Goal: Information Seeking & Learning: Learn about a topic

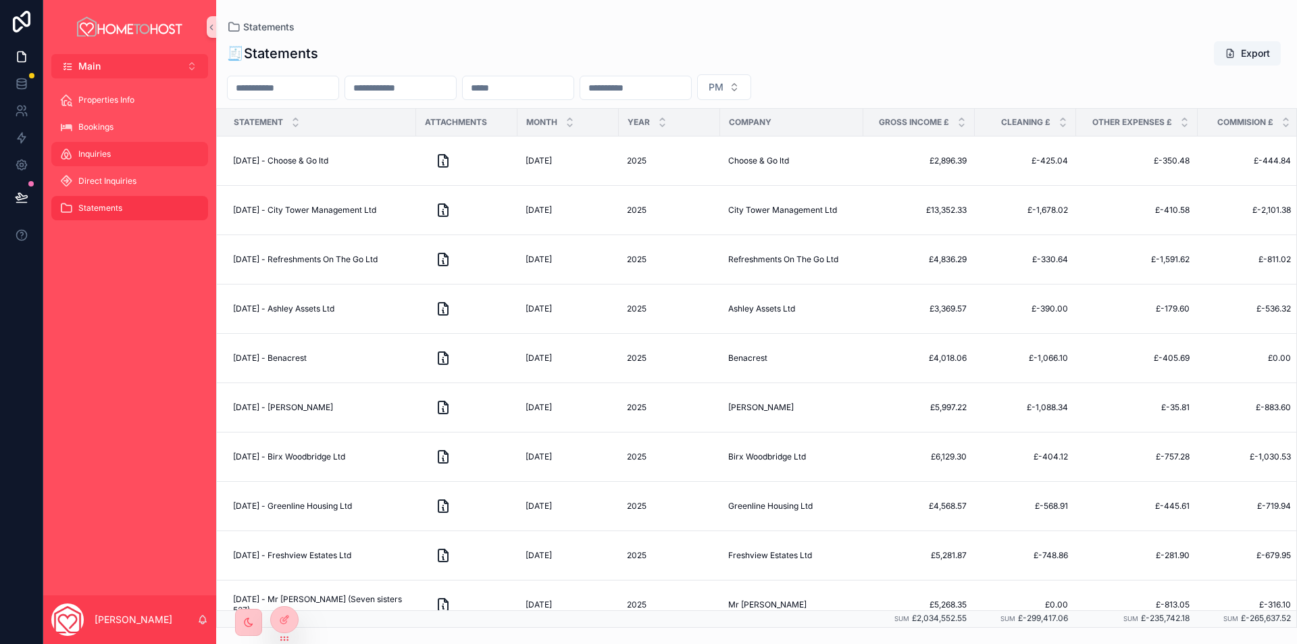
click at [116, 154] on div "Inquiries" at bounding box center [129, 154] width 141 height 22
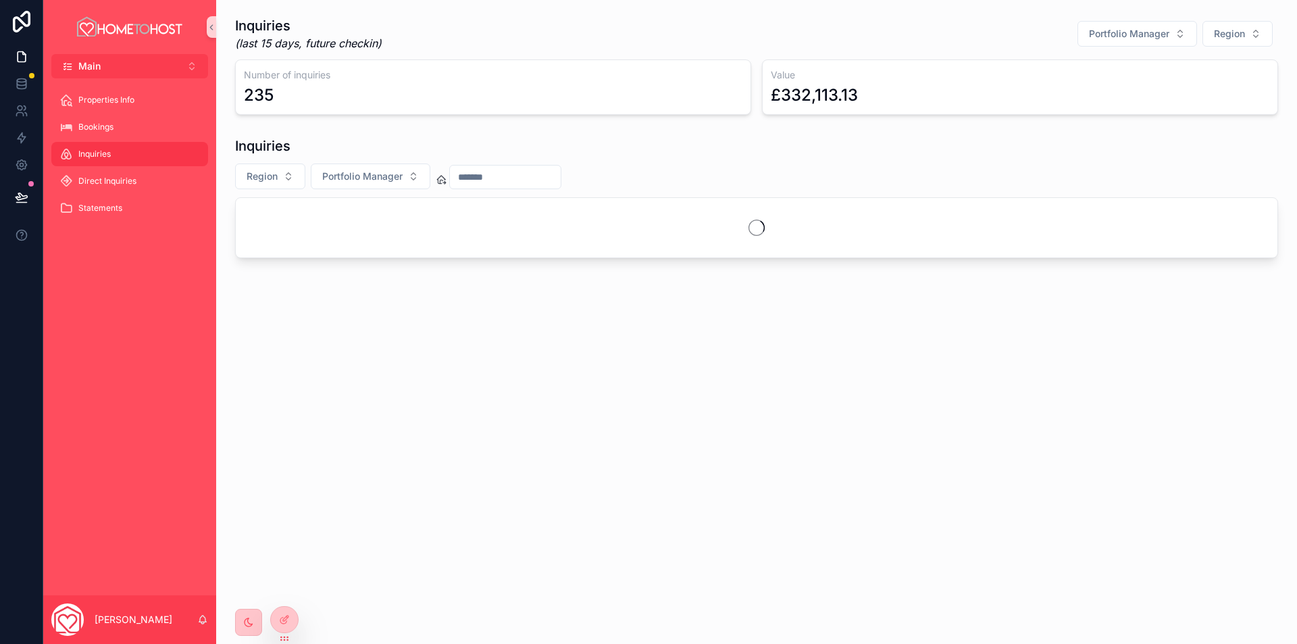
click at [484, 181] on input "scrollable content" at bounding box center [505, 177] width 111 height 19
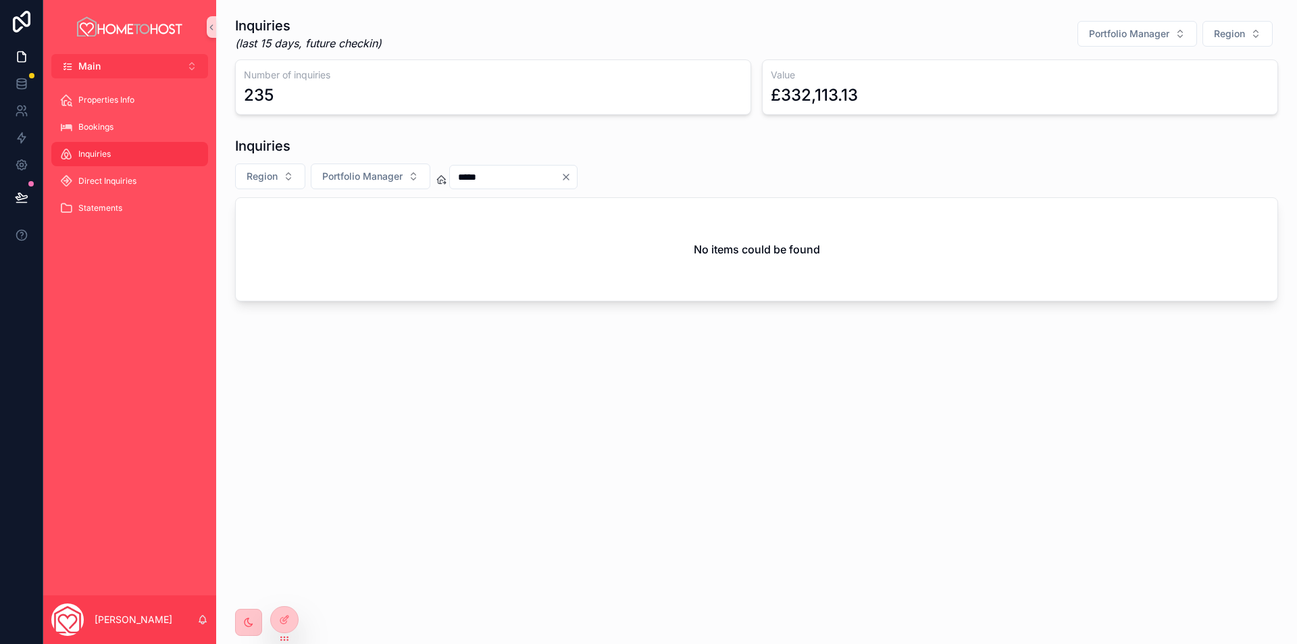
type input "*****"
click at [569, 176] on icon "Clear" at bounding box center [566, 176] width 5 height 5
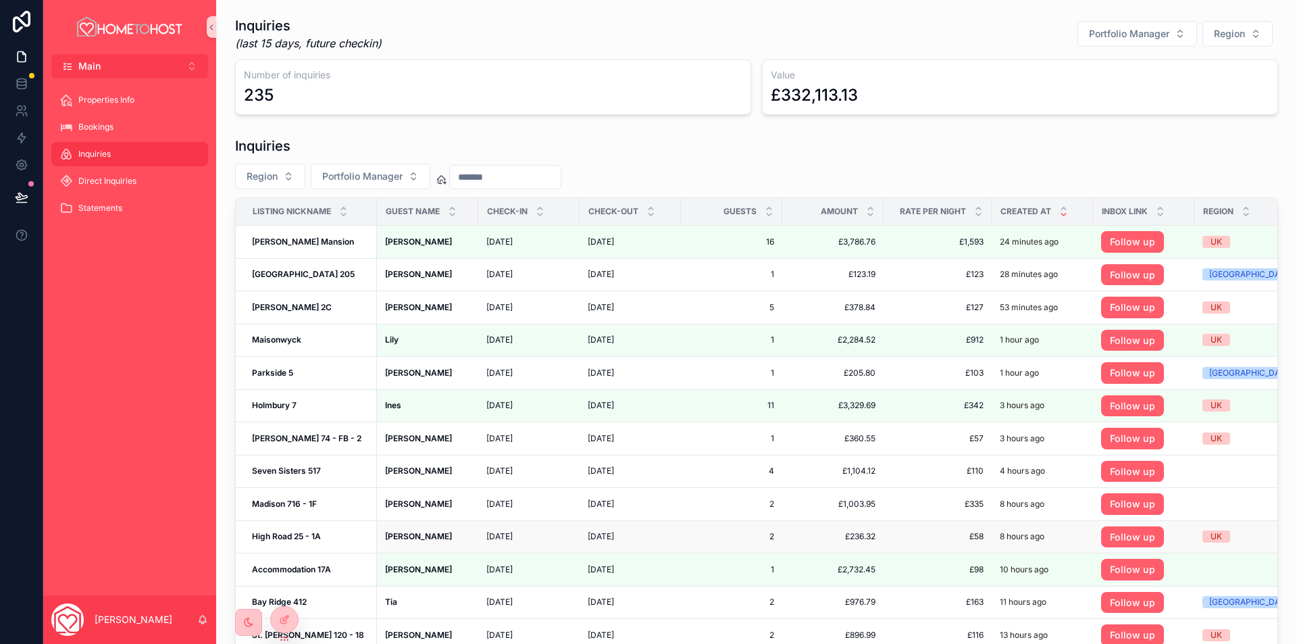
scroll to position [135, 0]
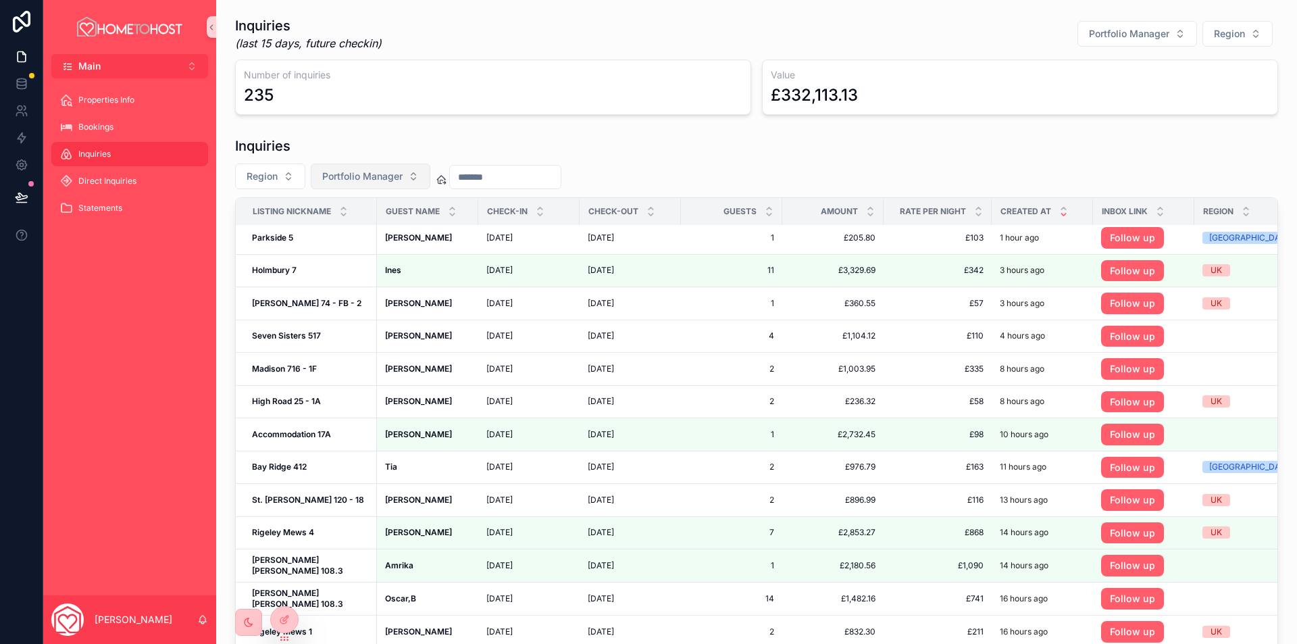
click at [374, 178] on span "Portfolio Manager" at bounding box center [362, 177] width 80 height 14
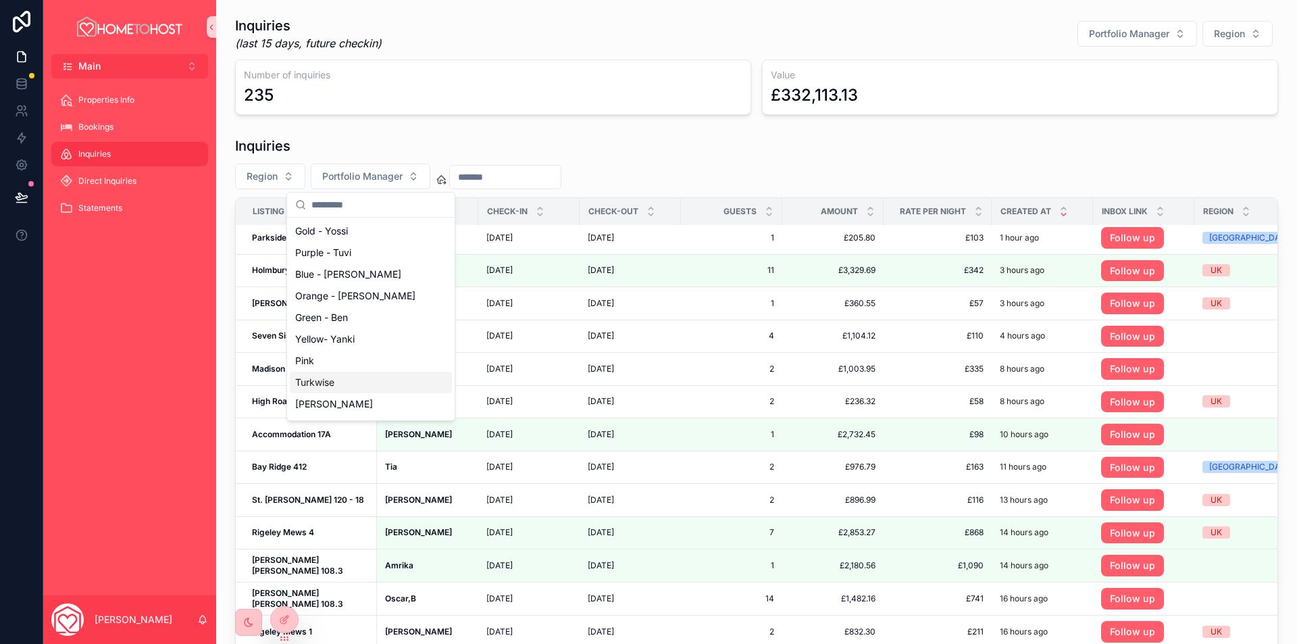
click at [859, 176] on div "Region Portfolio Manager" at bounding box center [756, 177] width 1043 height 26
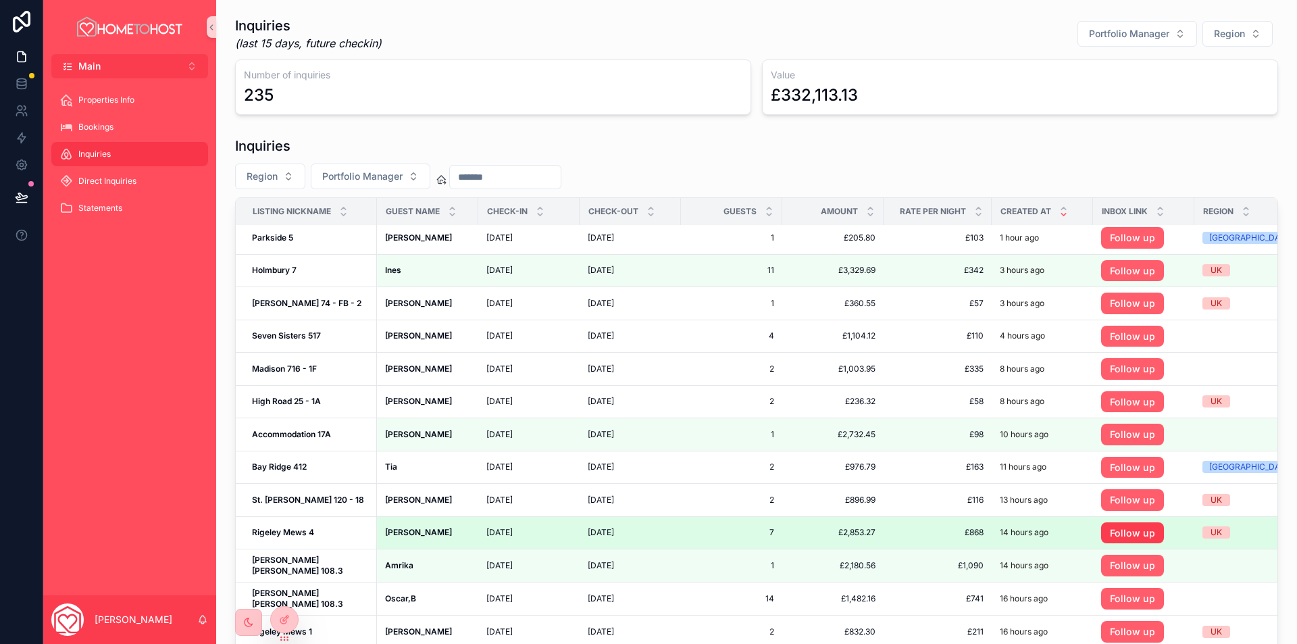
click at [1104, 535] on link "Follow up" at bounding box center [1132, 533] width 63 height 22
click at [1114, 528] on link "Follow up" at bounding box center [1132, 533] width 63 height 22
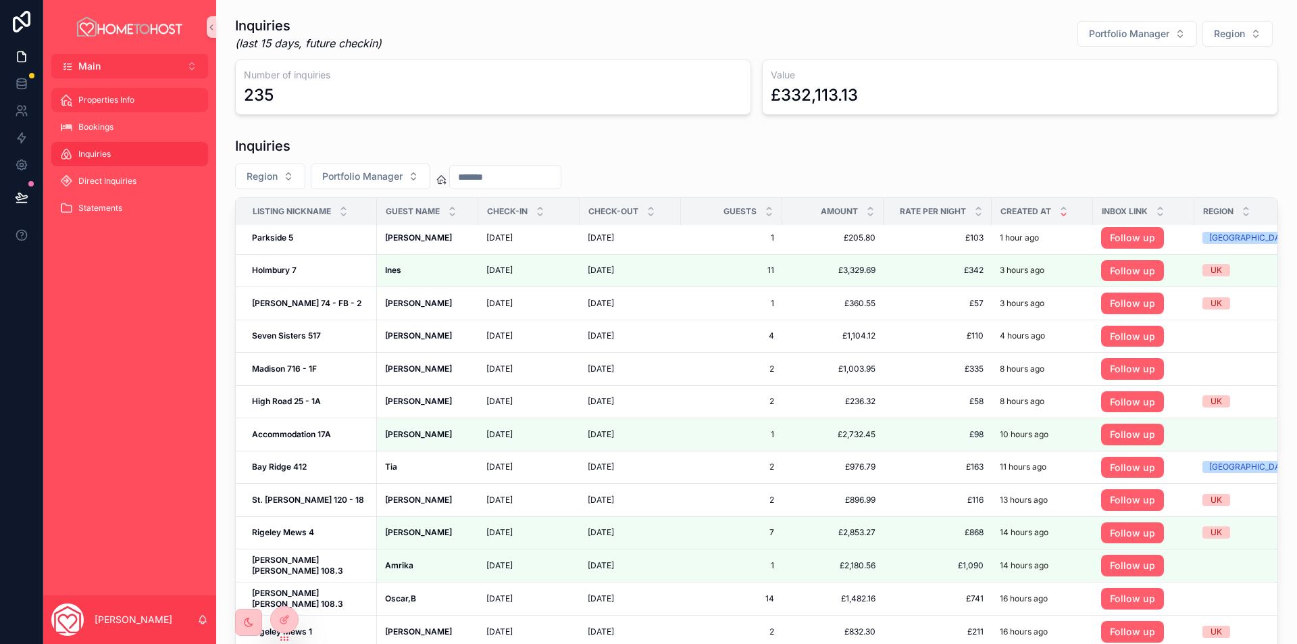
click at [118, 102] on span "Properties Info" at bounding box center [106, 100] width 56 height 11
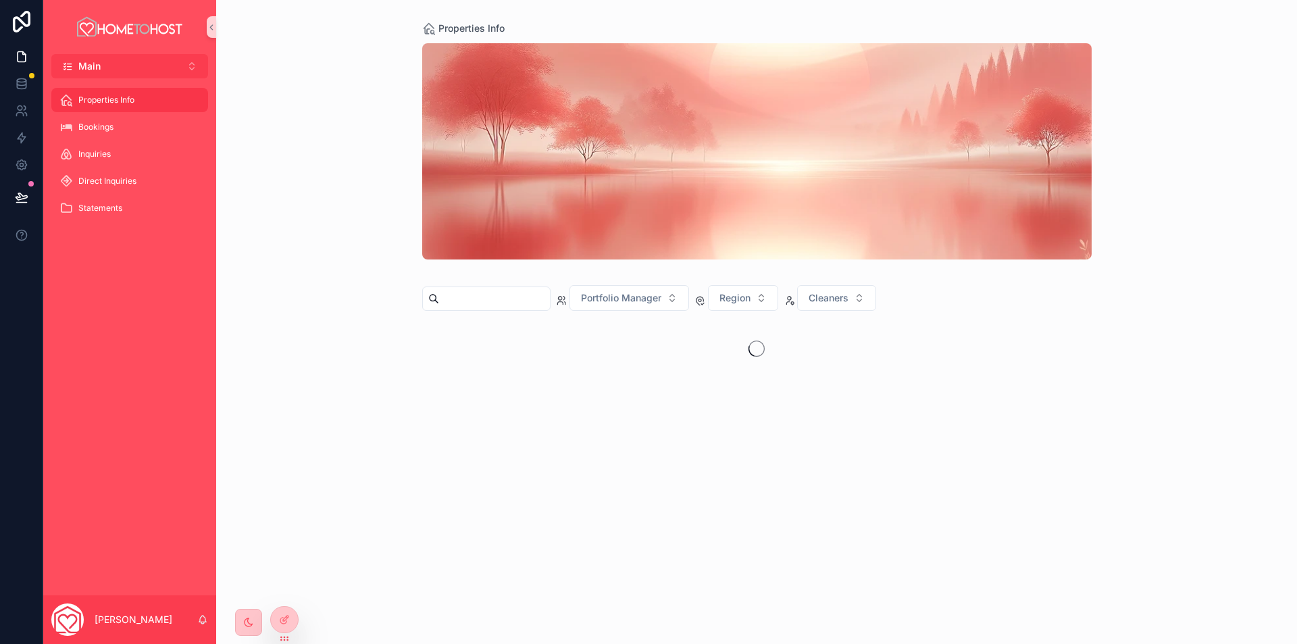
click at [497, 300] on input "scrollable content" at bounding box center [494, 298] width 111 height 19
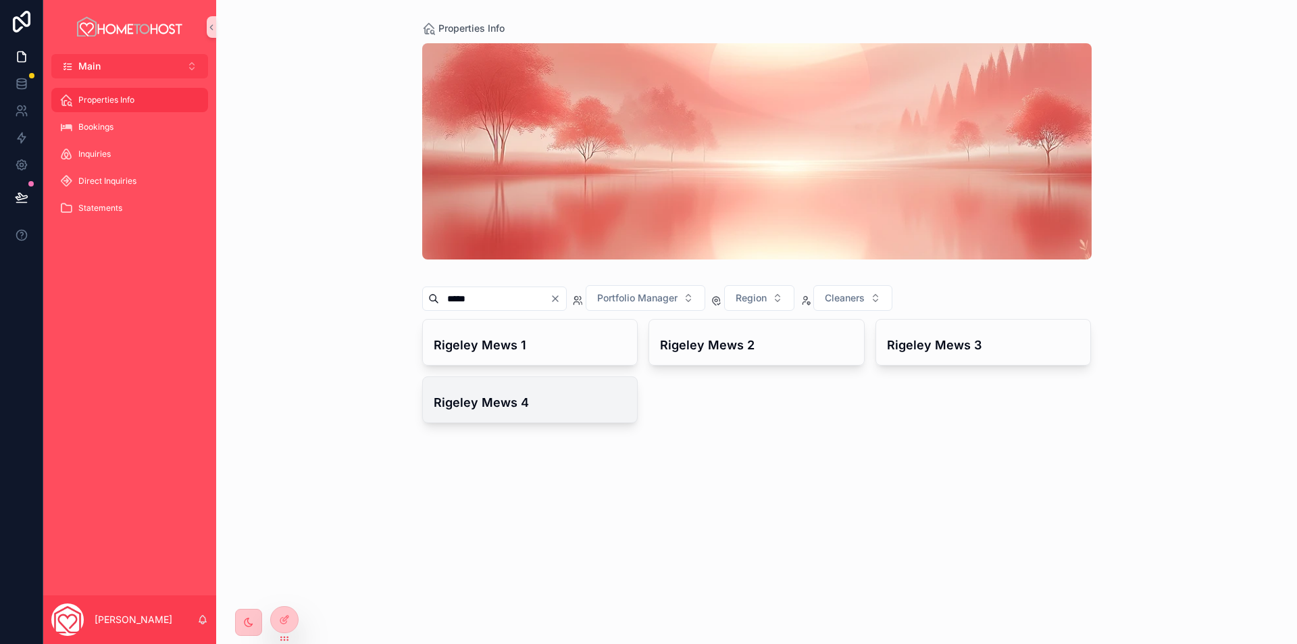
type input "*****"
click at [556, 406] on h4 "Rigeley Mews 4" at bounding box center [530, 402] width 193 height 18
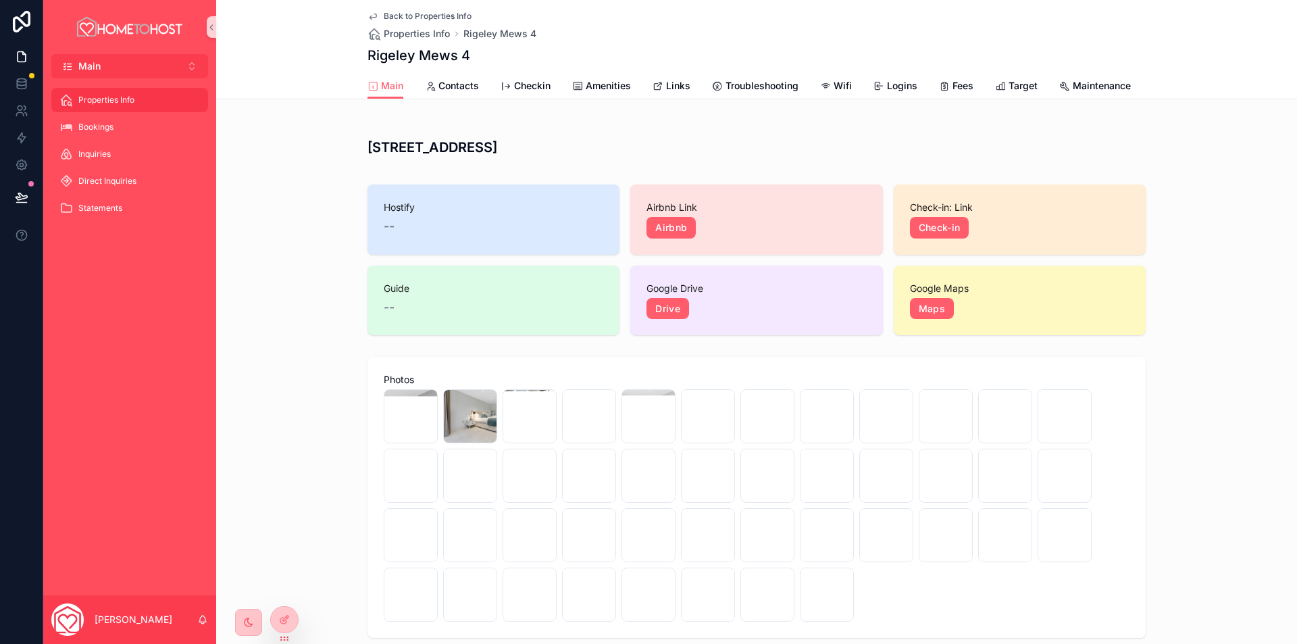
scroll to position [608, 0]
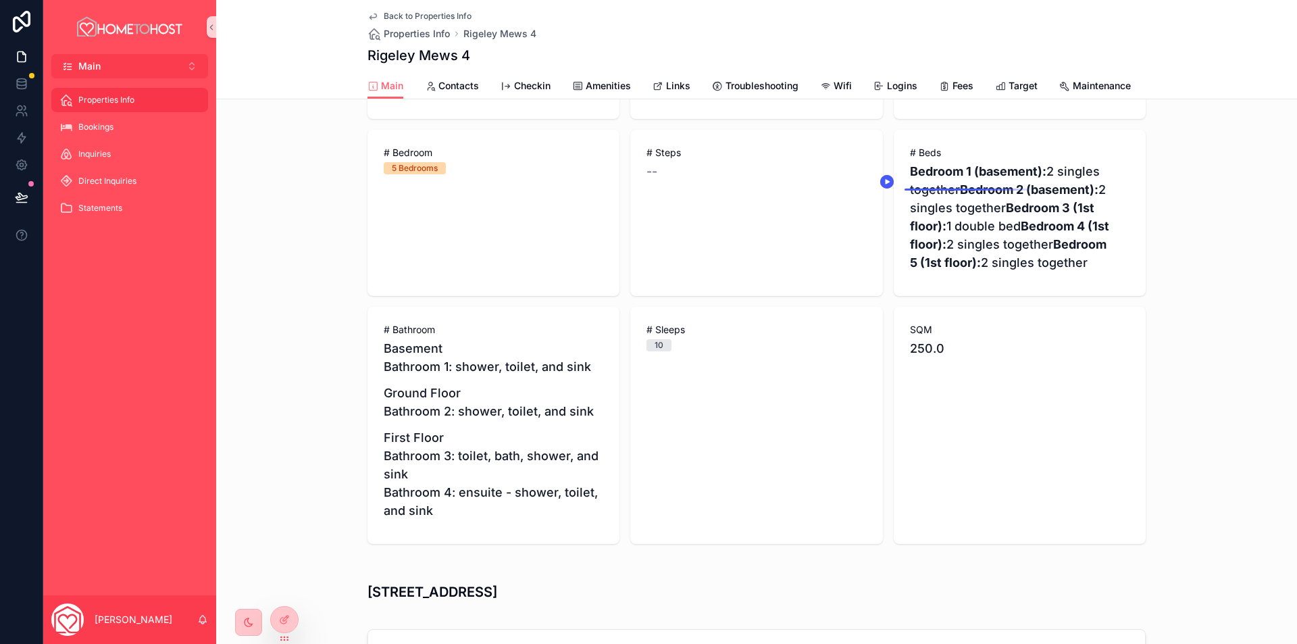
drag, startPoint x: 907, startPoint y: 184, endPoint x: 964, endPoint y: 295, distance: 124.5
click at [966, 280] on span "Bedroom 1 (basement): 2 singles together Bedroom 2 (basement): 2 singles togeth…" at bounding box center [1020, 221] width 220 height 118
click at [964, 272] on p "Bedroom 1 (basement): 2 singles together Bedroom 2 (basement): 2 singles togeth…" at bounding box center [1020, 216] width 220 height 109
click at [962, 272] on p "Bedroom 1 (basement): 2 singles together Bedroom 2 (basement): 2 singles togeth…" at bounding box center [1020, 216] width 220 height 109
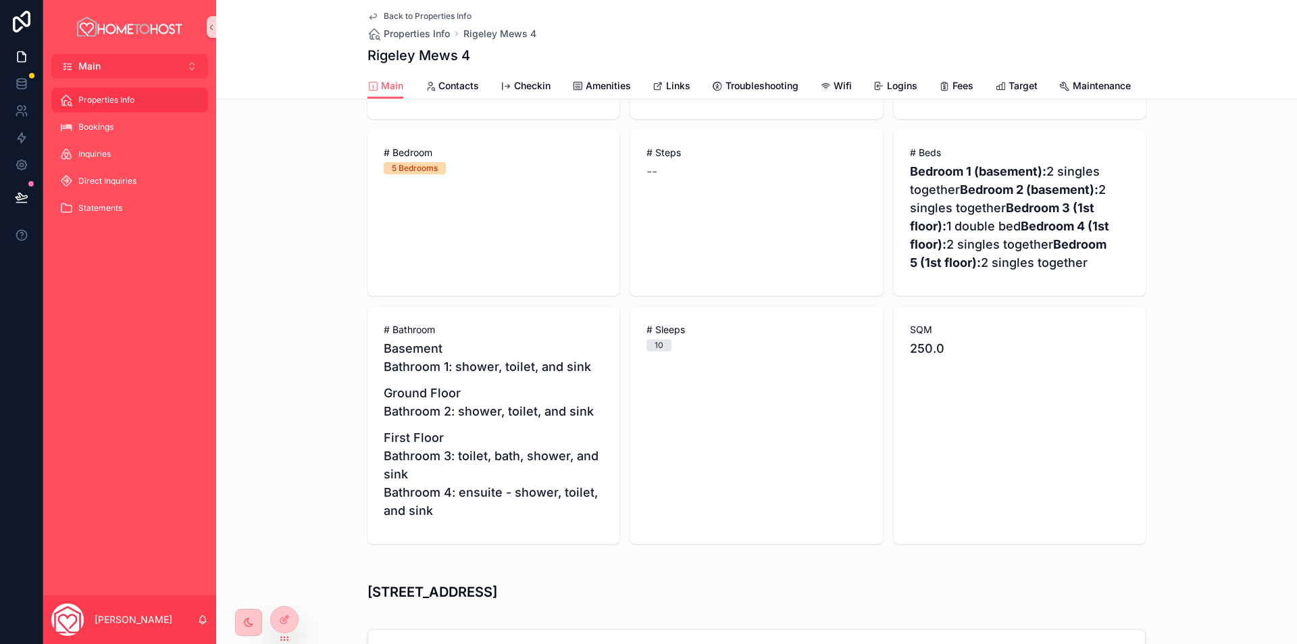
click at [962, 272] on p "Bedroom 1 (basement): 2 singles together Bedroom 2 (basement): 2 singles togeth…" at bounding box center [1020, 216] width 220 height 109
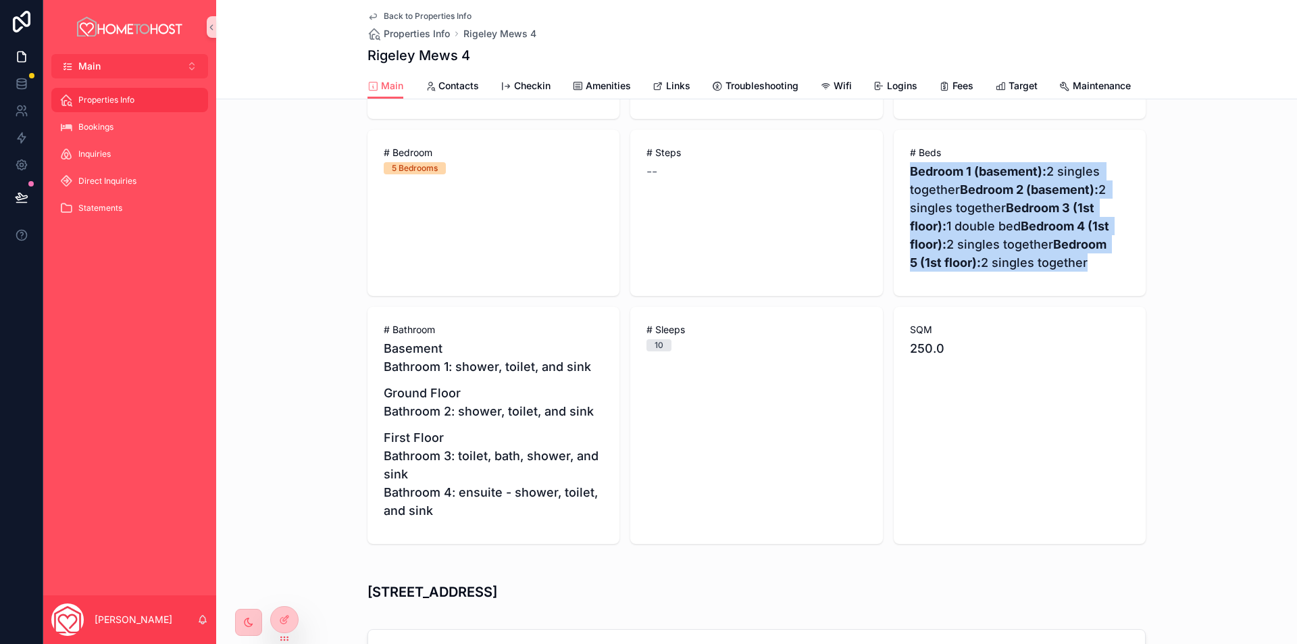
drag, startPoint x: 900, startPoint y: 182, endPoint x: 1003, endPoint y: 325, distance: 176.3
click at [1003, 296] on div "# Beds Bedroom 1 (basement): 2 singles together Bedroom 2 (basement): 2 singles…" at bounding box center [1020, 213] width 252 height 166
click at [1003, 272] on p "Bedroom 1 (basement): 2 singles together Bedroom 2 (basement): 2 singles togeth…" at bounding box center [1020, 216] width 220 height 109
click at [276, 624] on div at bounding box center [284, 620] width 27 height 26
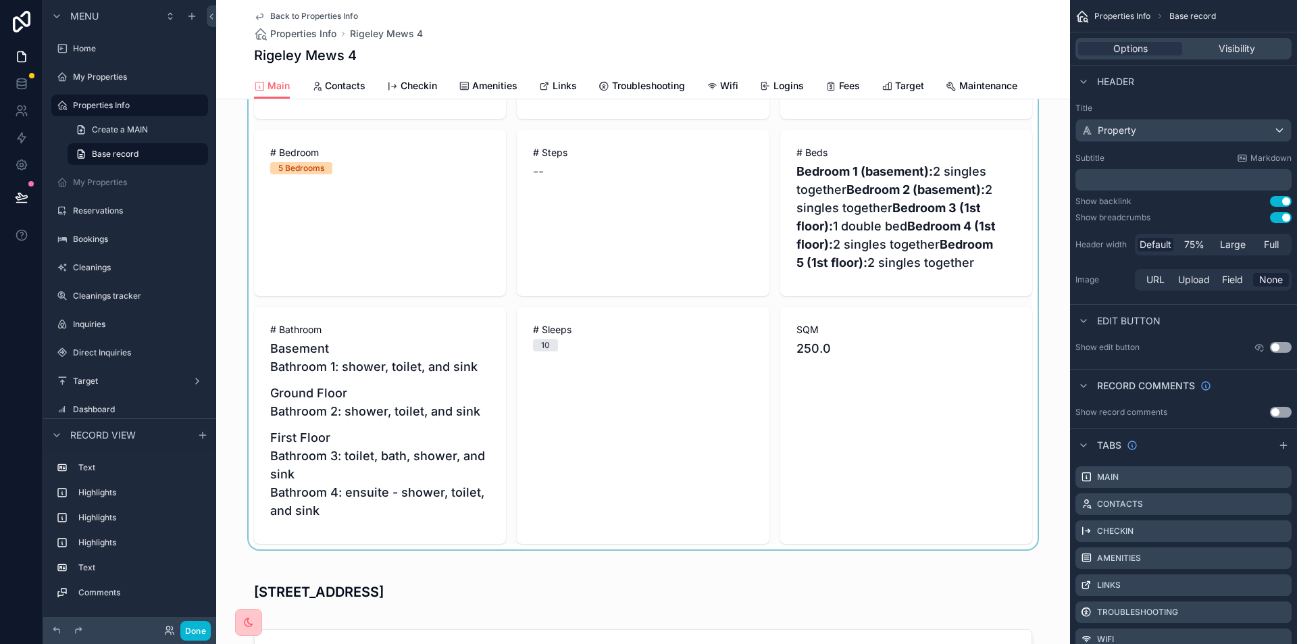
click at [966, 240] on div "scrollable content" at bounding box center [643, 297] width 854 height 503
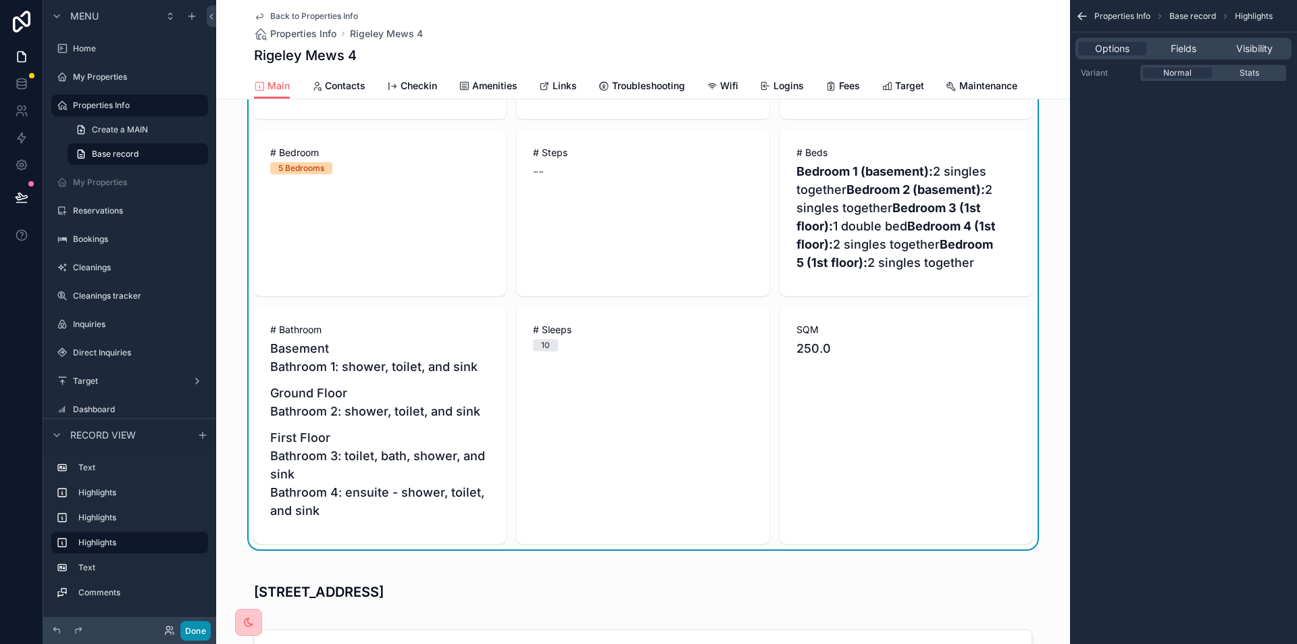
click at [195, 633] on button "Done" at bounding box center [195, 631] width 30 height 20
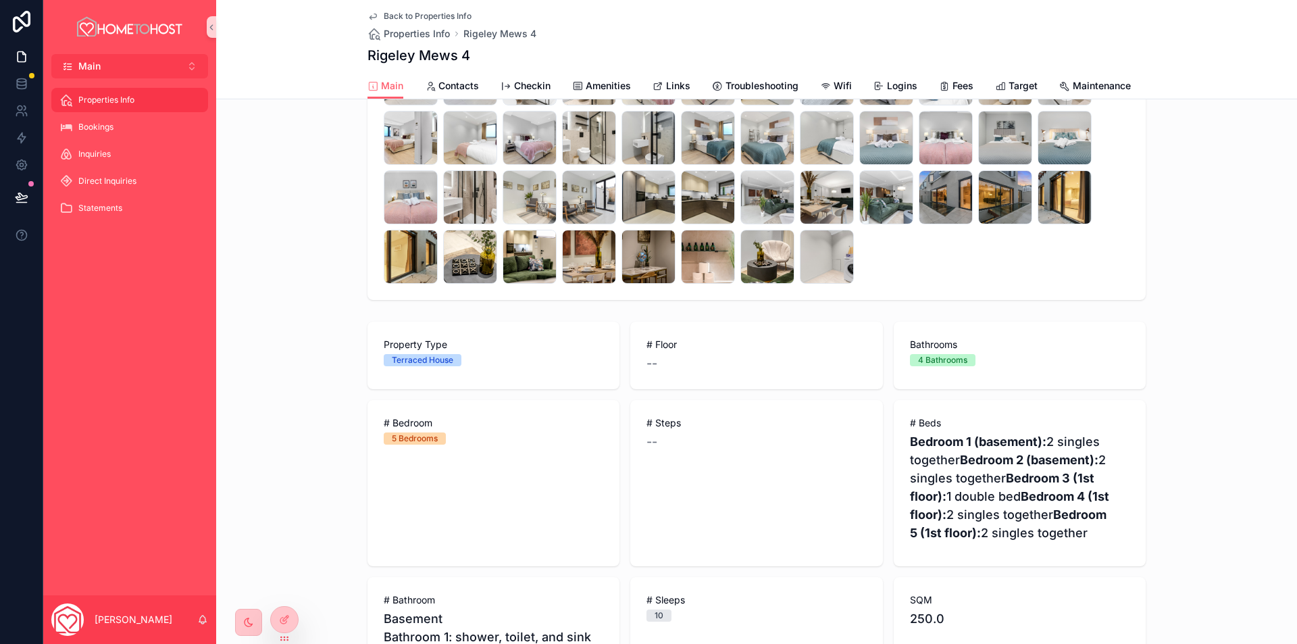
scroll to position [0, 0]
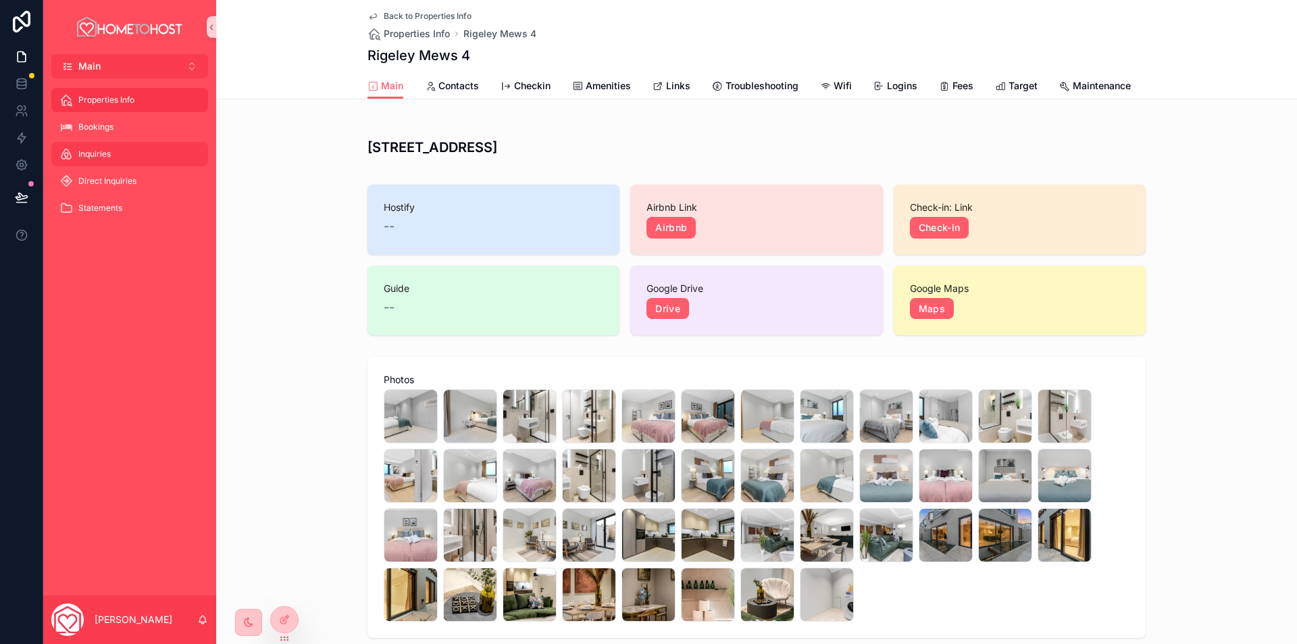
click at [114, 151] on div "Inquiries" at bounding box center [129, 154] width 141 height 22
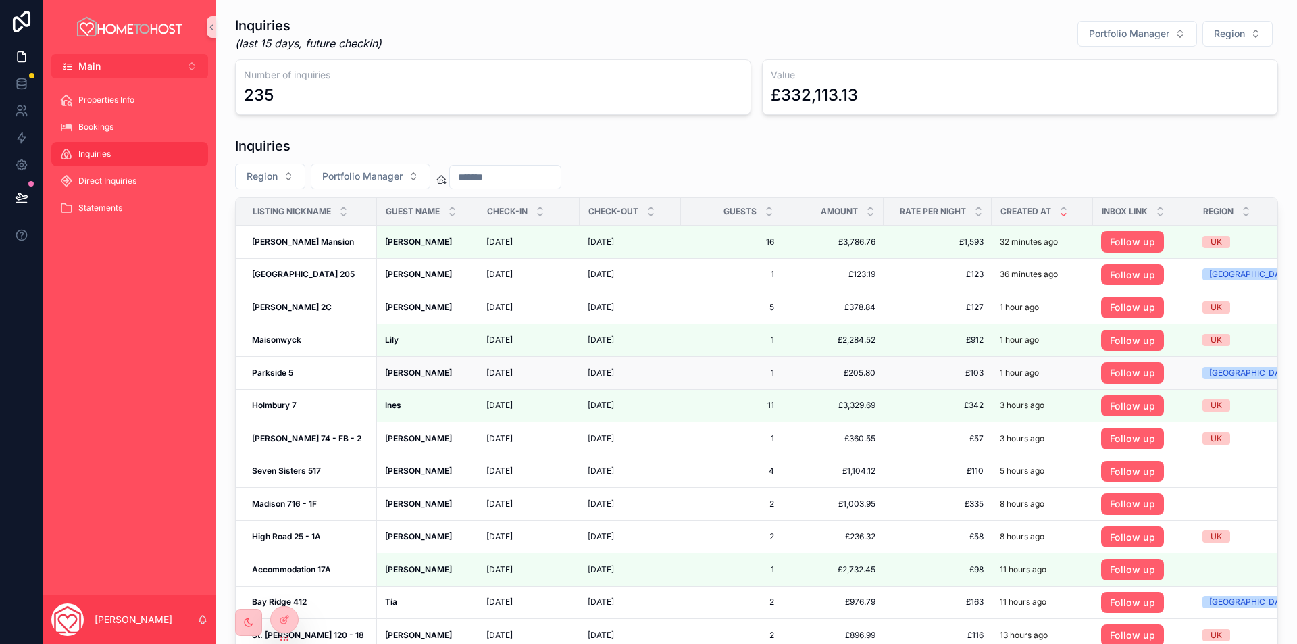
scroll to position [68, 0]
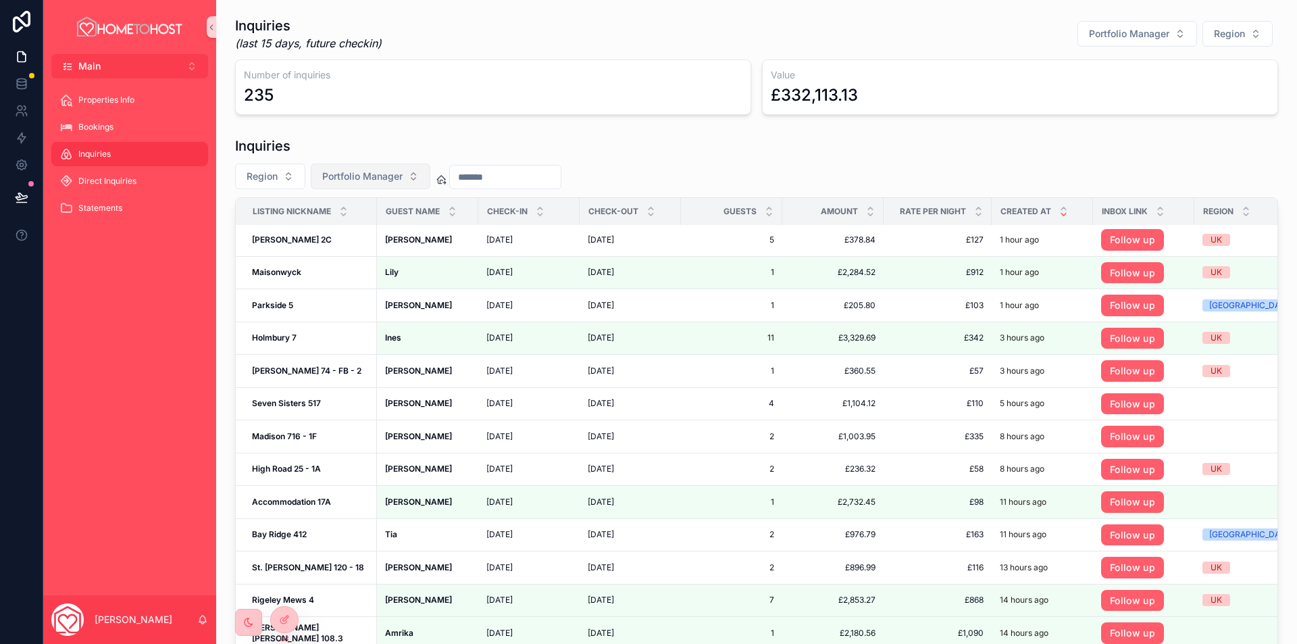
click at [376, 182] on span "Portfolio Manager" at bounding box center [362, 177] width 80 height 14
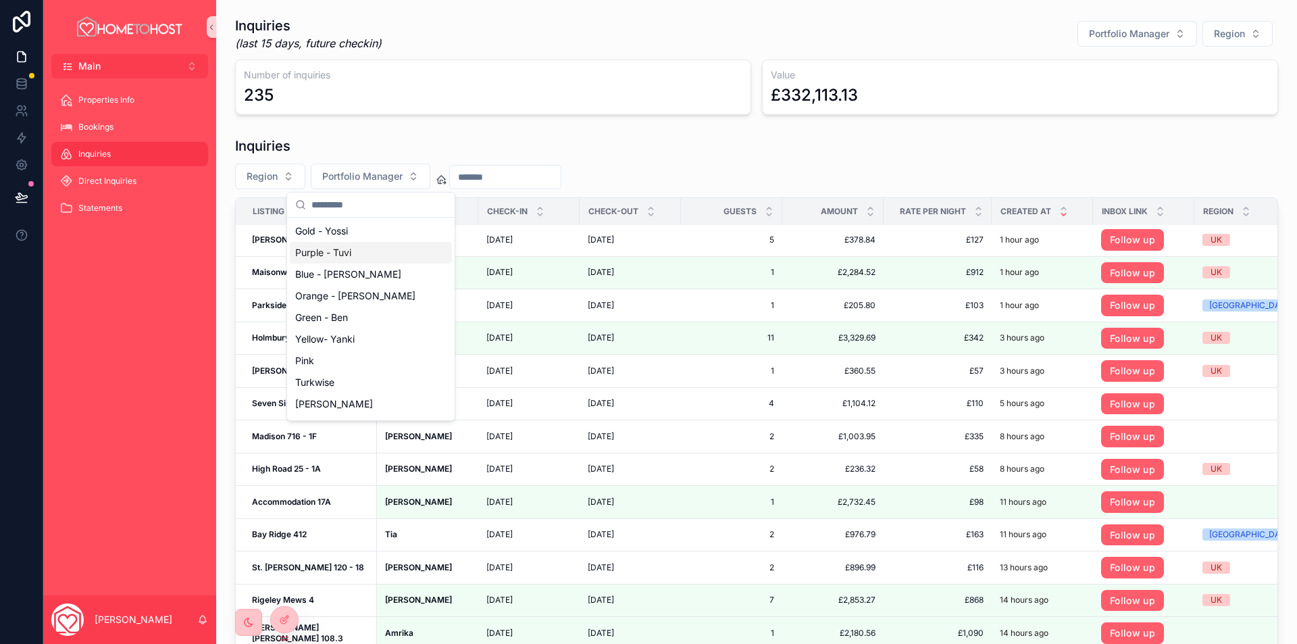
click at [356, 256] on div "Purple - Tuvi" at bounding box center [371, 253] width 162 height 22
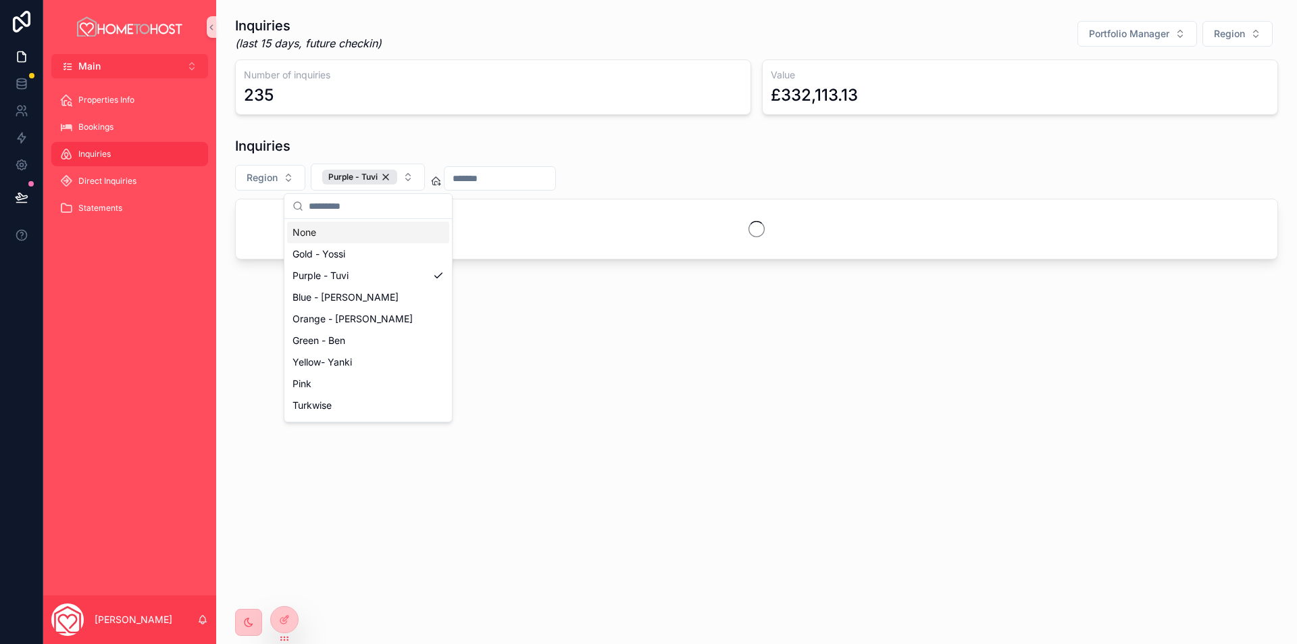
click at [755, 169] on div "Region Purple - Tuvi" at bounding box center [756, 177] width 1043 height 27
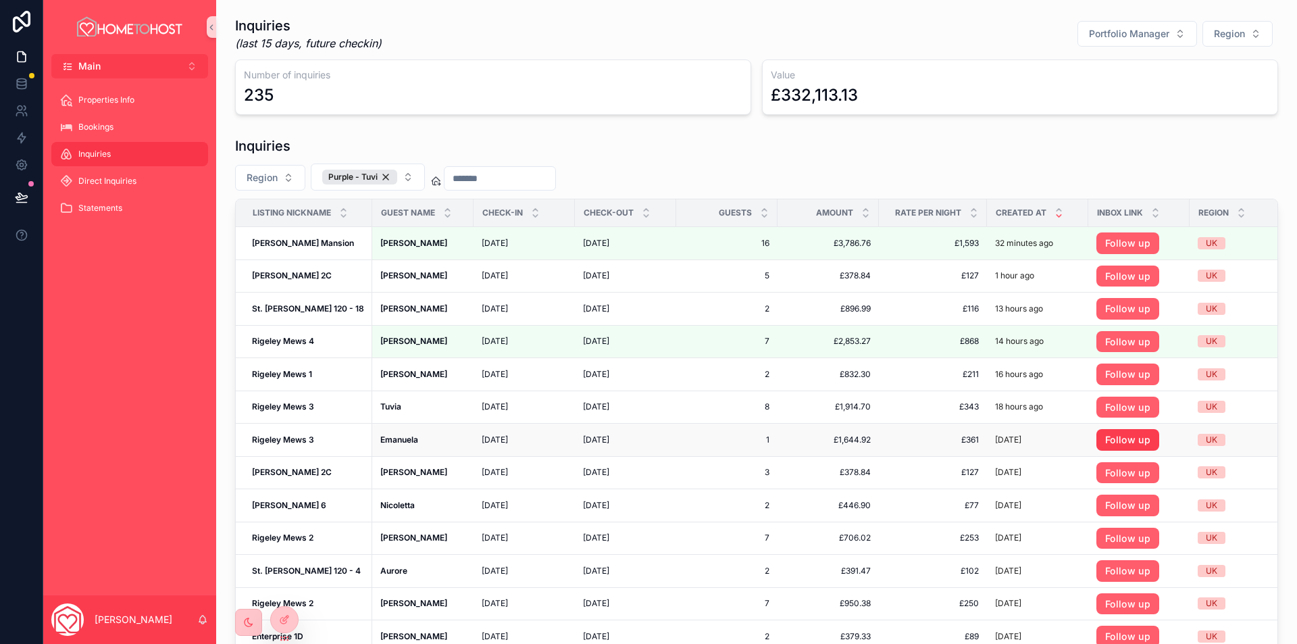
click at [1101, 443] on link "Follow up" at bounding box center [1128, 440] width 63 height 22
click at [1113, 407] on link "Follow up" at bounding box center [1128, 408] width 63 height 22
click at [105, 99] on span "Properties Info" at bounding box center [106, 100] width 56 height 11
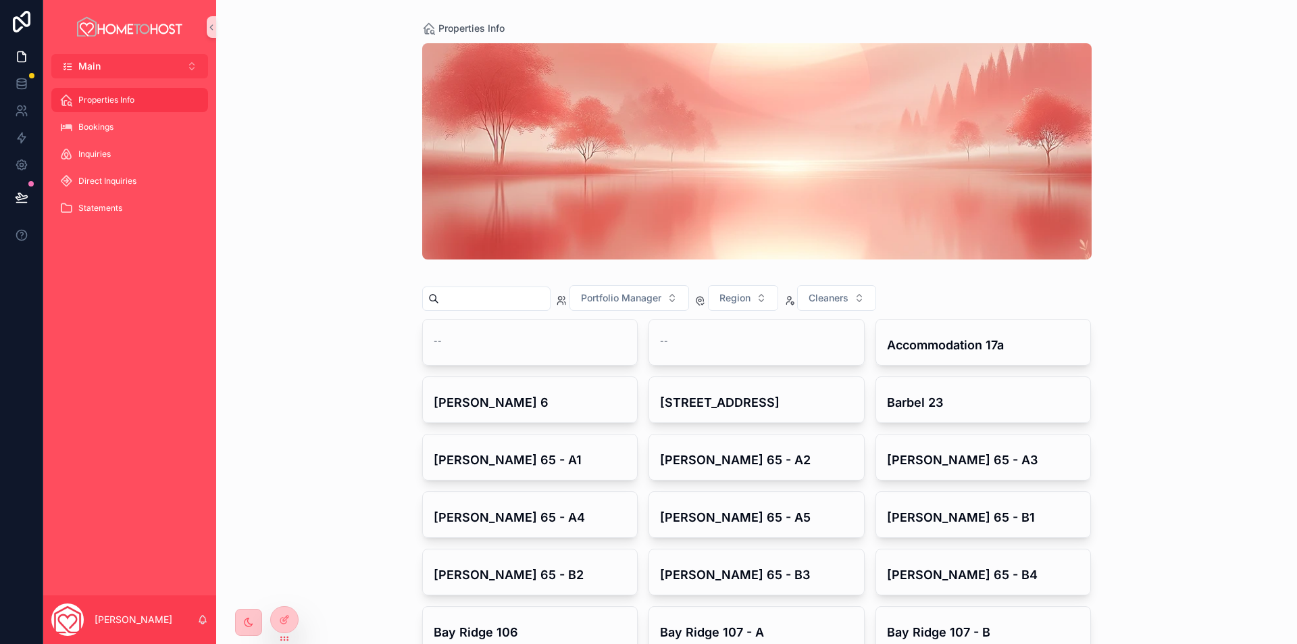
click at [480, 298] on input "scrollable content" at bounding box center [494, 298] width 111 height 19
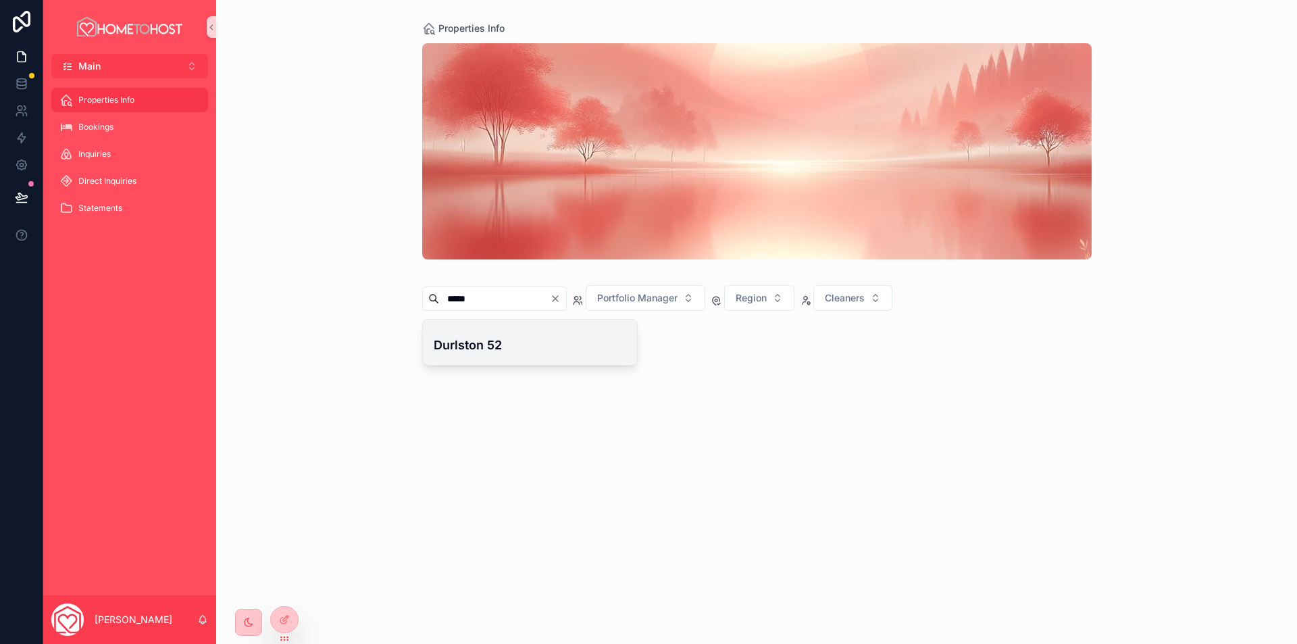
type input "*****"
click at [517, 350] on h4 "Durlston 52" at bounding box center [530, 345] width 193 height 18
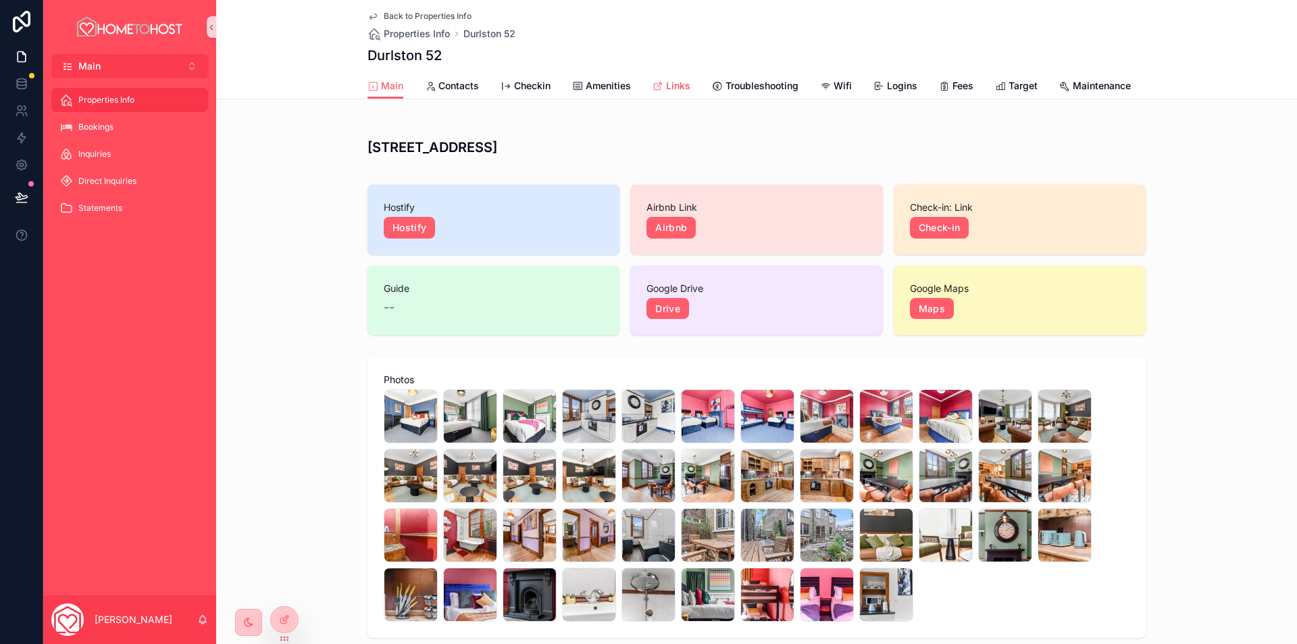
click at [671, 91] on span "Links" at bounding box center [678, 86] width 24 height 14
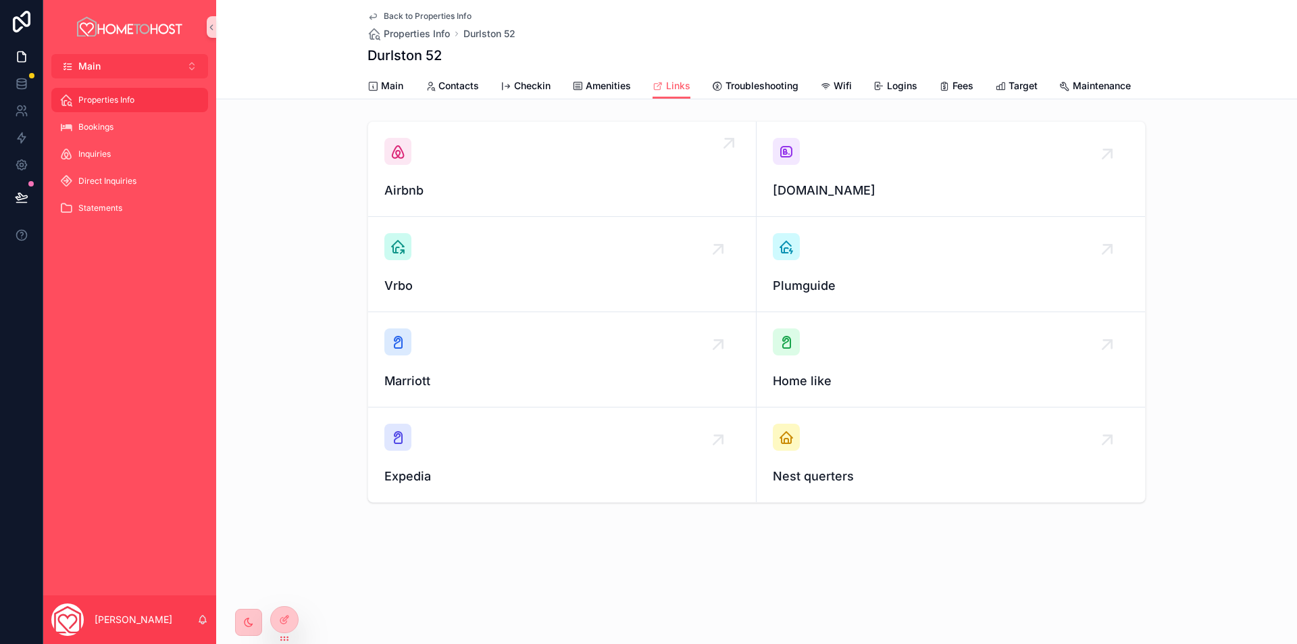
click at [496, 191] on span "Airbnb" at bounding box center [561, 190] width 355 height 19
click at [130, 64] on button "Main Alt 1" at bounding box center [129, 66] width 157 height 24
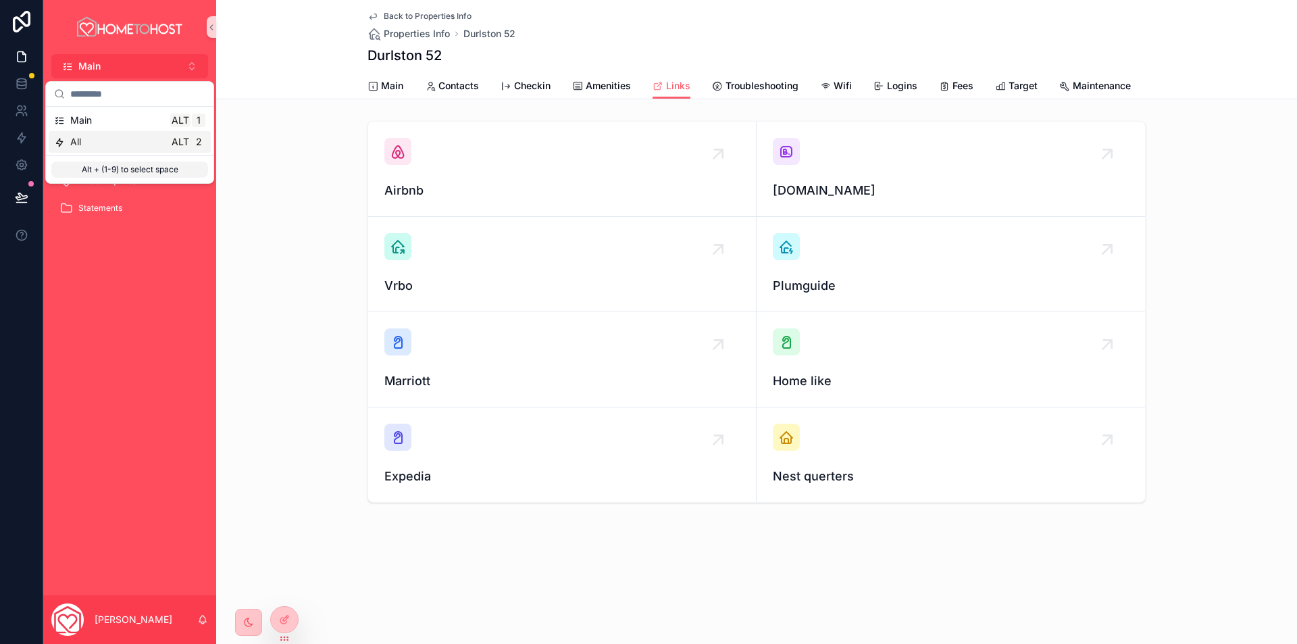
click at [120, 138] on div "All Alt 2" at bounding box center [129, 142] width 151 height 14
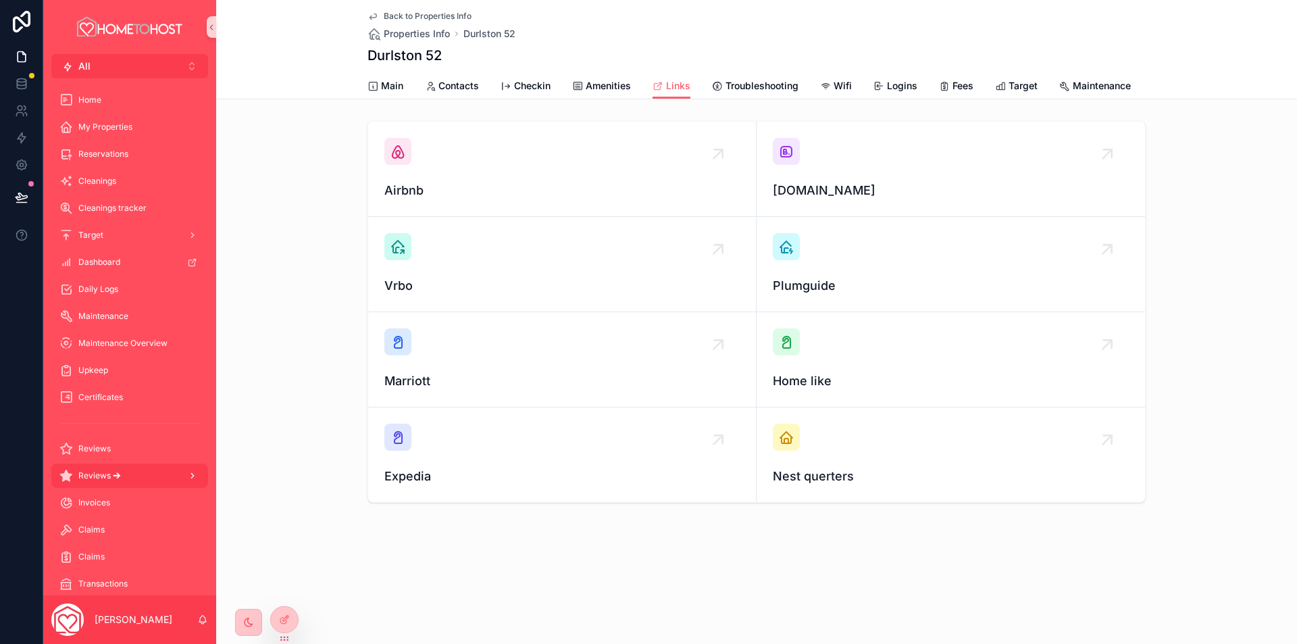
click at [131, 480] on div "Reviews 🡪" at bounding box center [129, 476] width 141 height 22
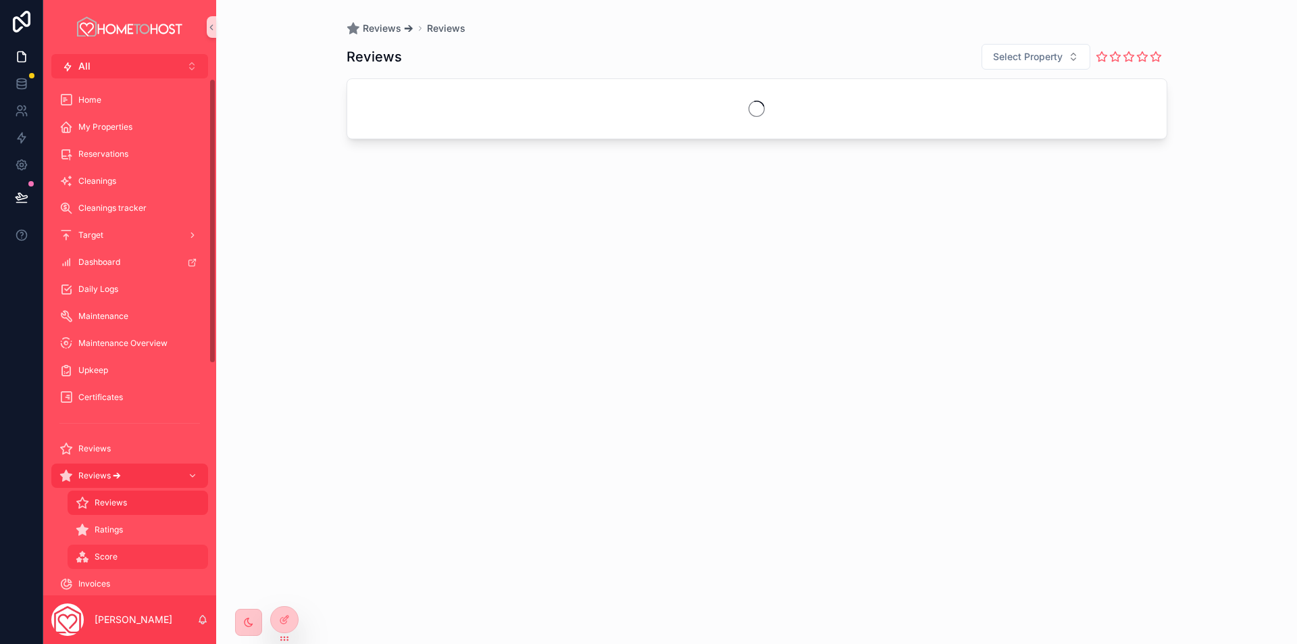
click at [151, 566] on div "Score" at bounding box center [138, 557] width 124 height 22
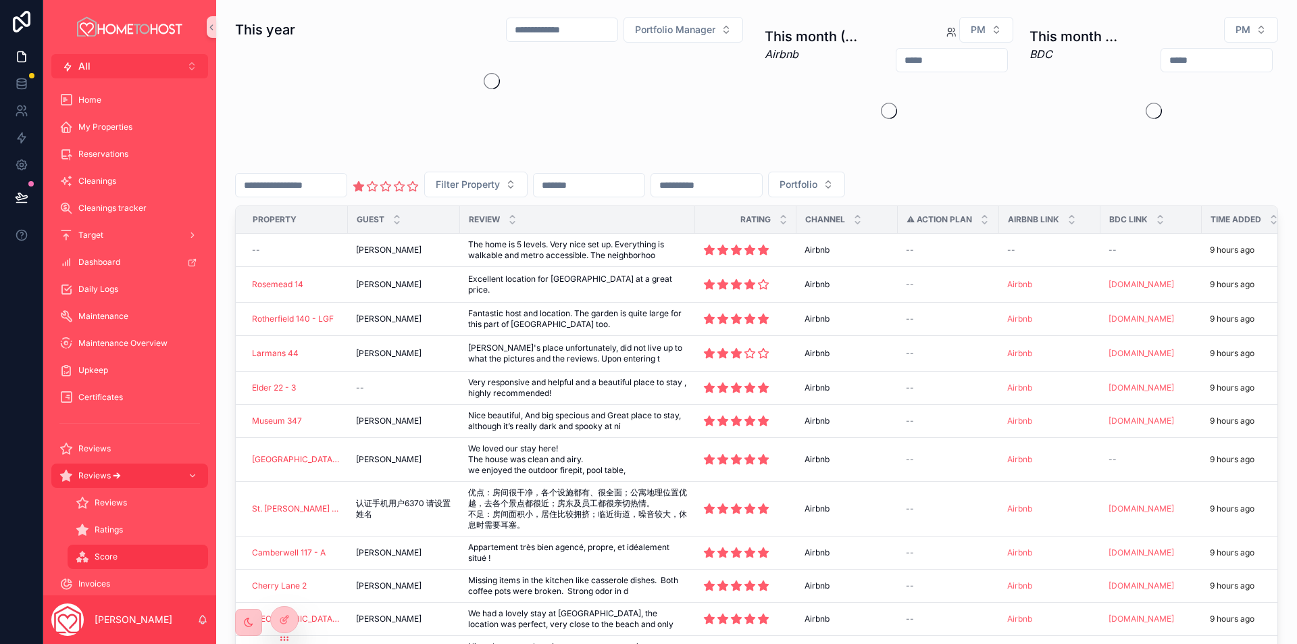
click at [365, 193] on icon "scrollable content" at bounding box center [359, 186] width 12 height 12
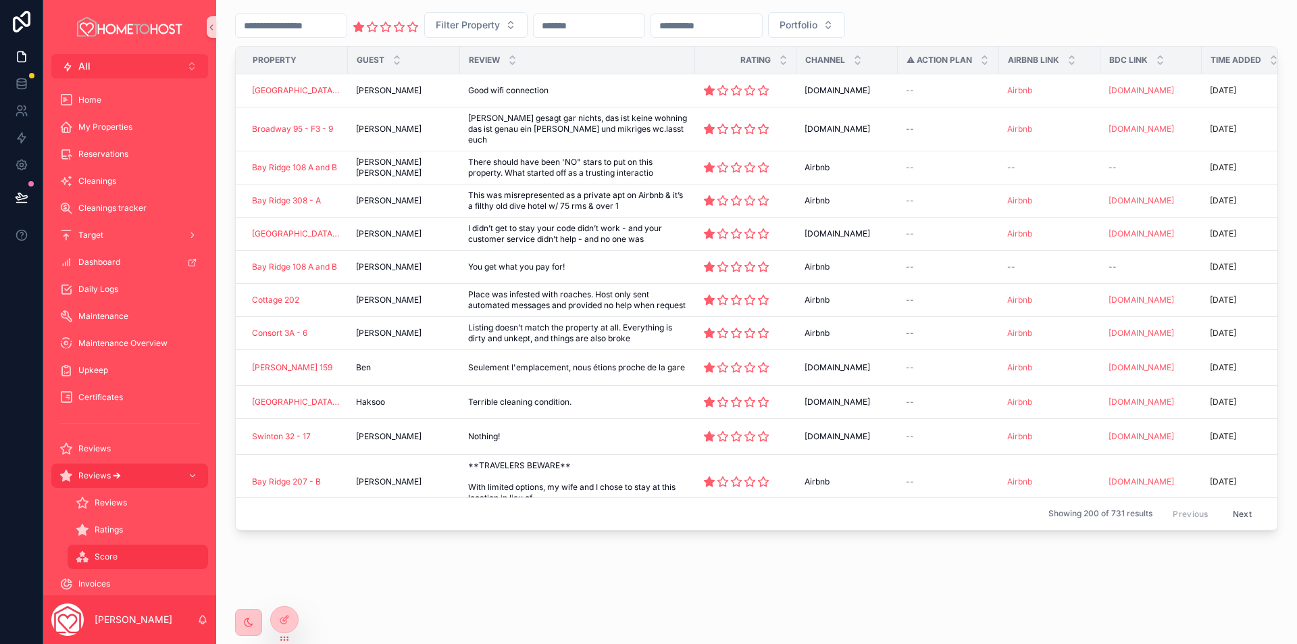
drag, startPoint x: 849, startPoint y: 622, endPoint x: 609, endPoint y: 487, distance: 275.0
click at [849, 622] on div "This year Portfolio Manager Total Review Count 8098 Average Rating 4.58 This mo…" at bounding box center [756, 97] width 1081 height 1093
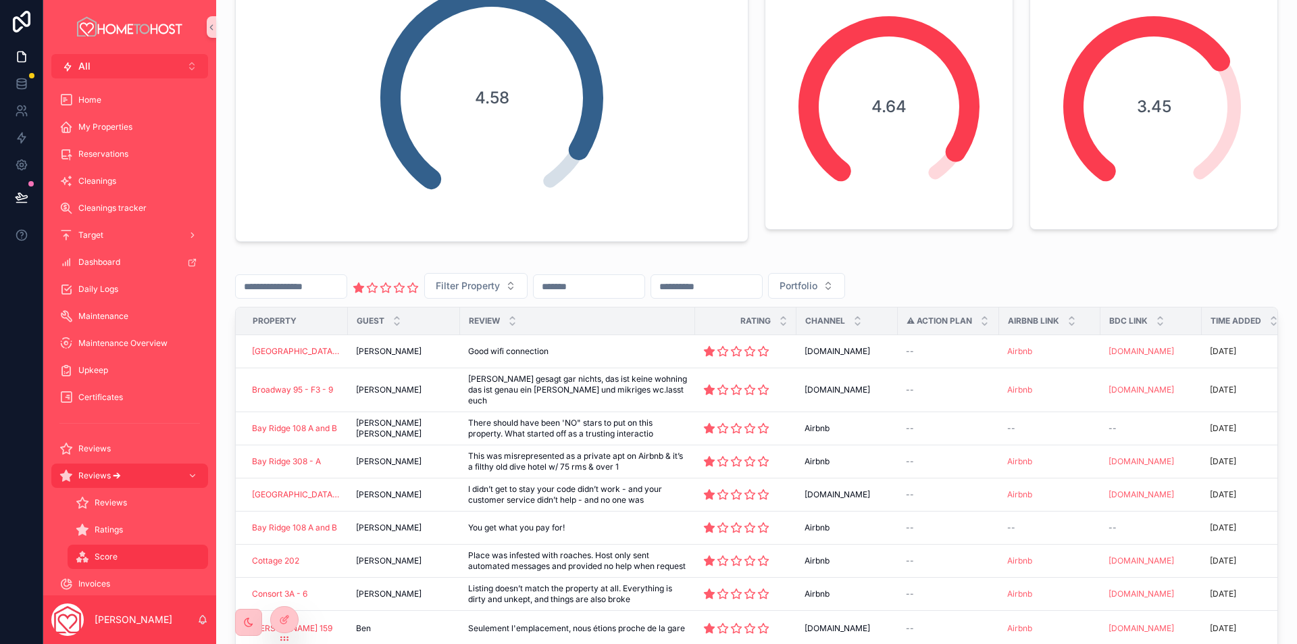
scroll to position [178, 0]
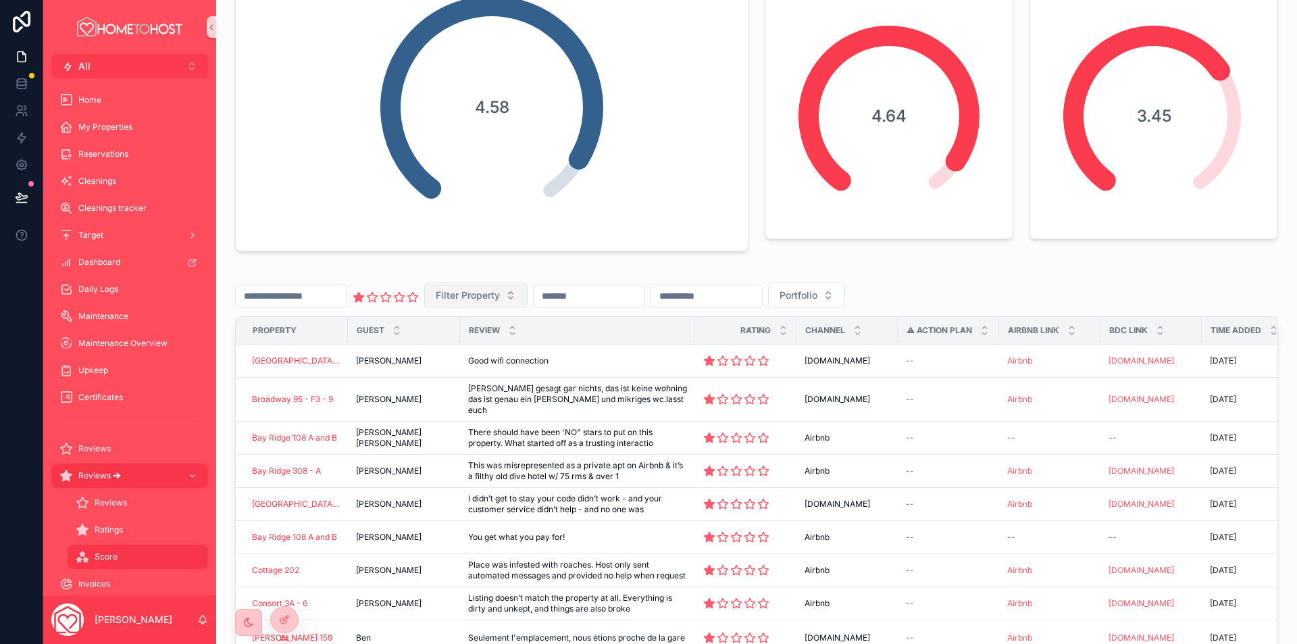
click at [499, 297] on span "Filter Property" at bounding box center [468, 296] width 64 height 14
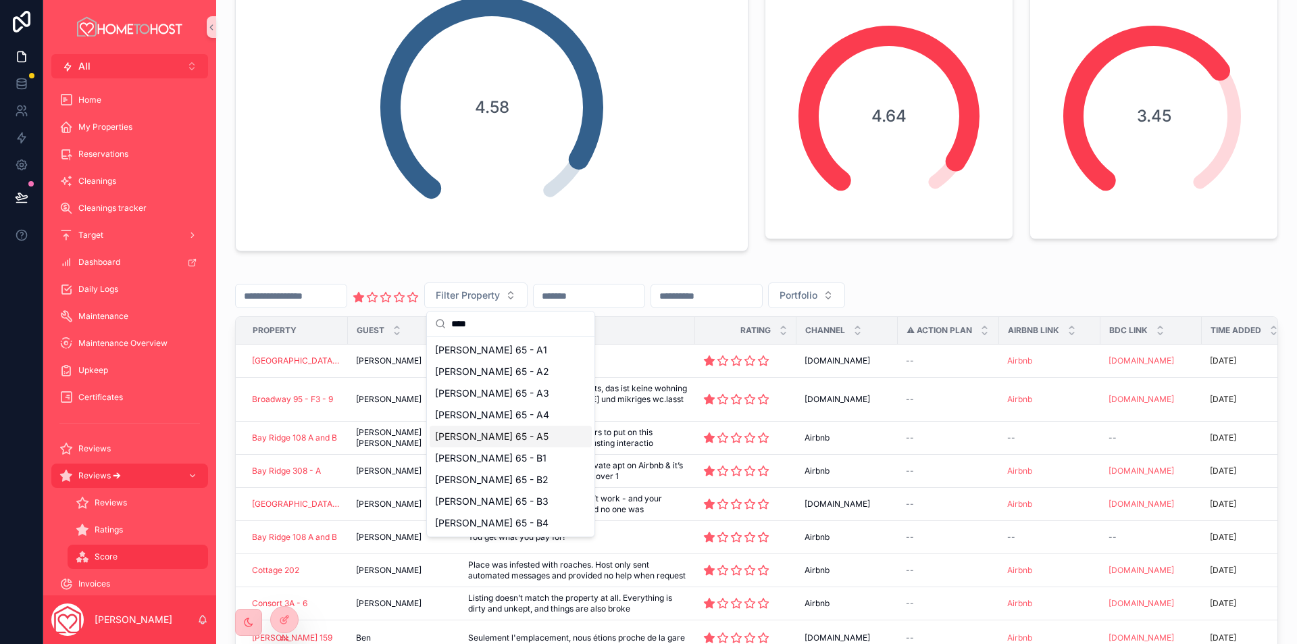
type input "****"
click at [513, 434] on div "[PERSON_NAME] 65 - A5" at bounding box center [511, 437] width 162 height 22
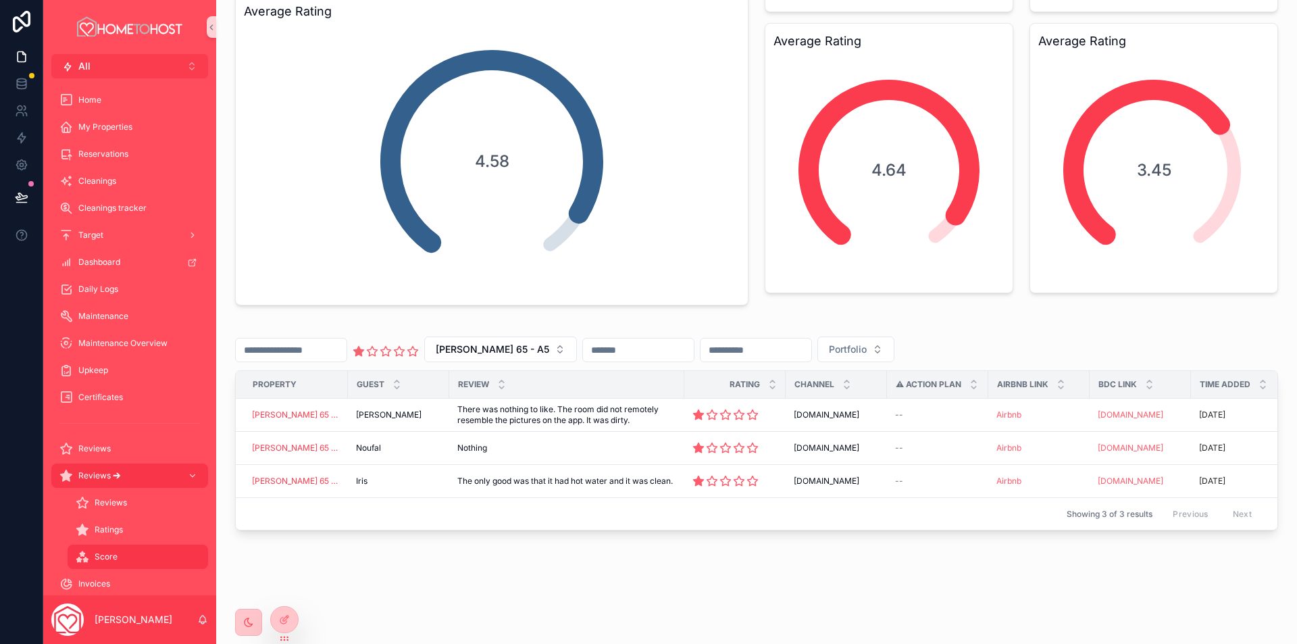
click at [364, 347] on icon "scrollable content" at bounding box center [359, 351] width 10 height 9
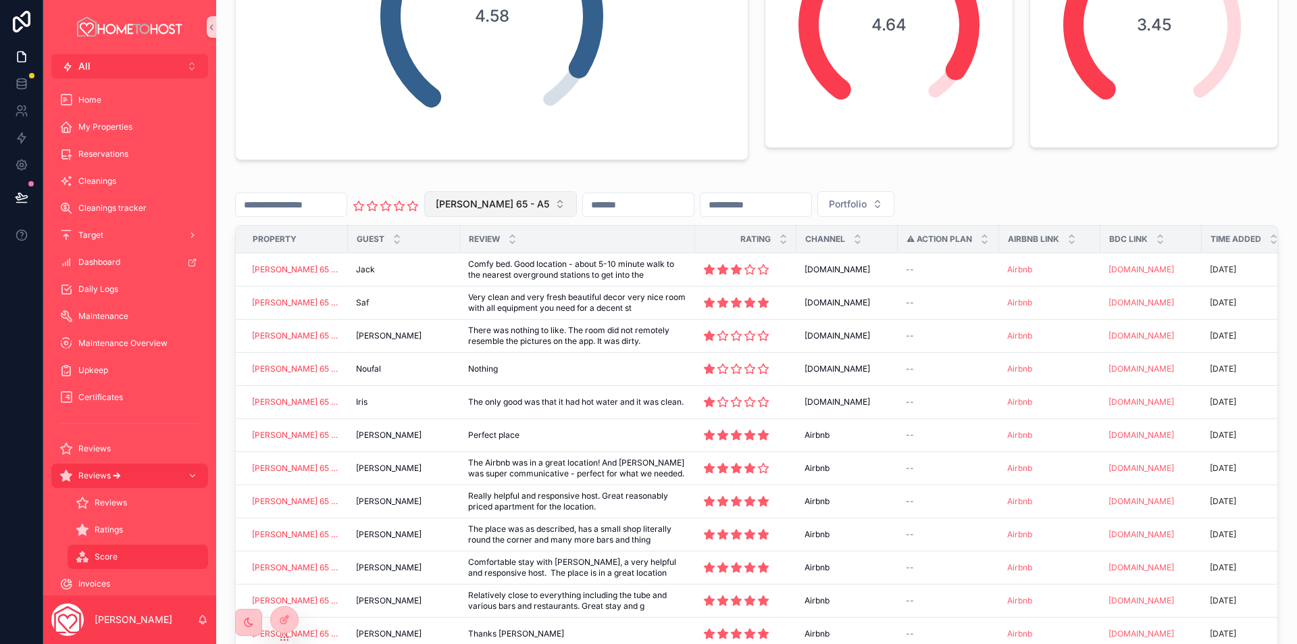
click at [510, 206] on span "[PERSON_NAME] 65 - A5" at bounding box center [493, 204] width 114 height 14
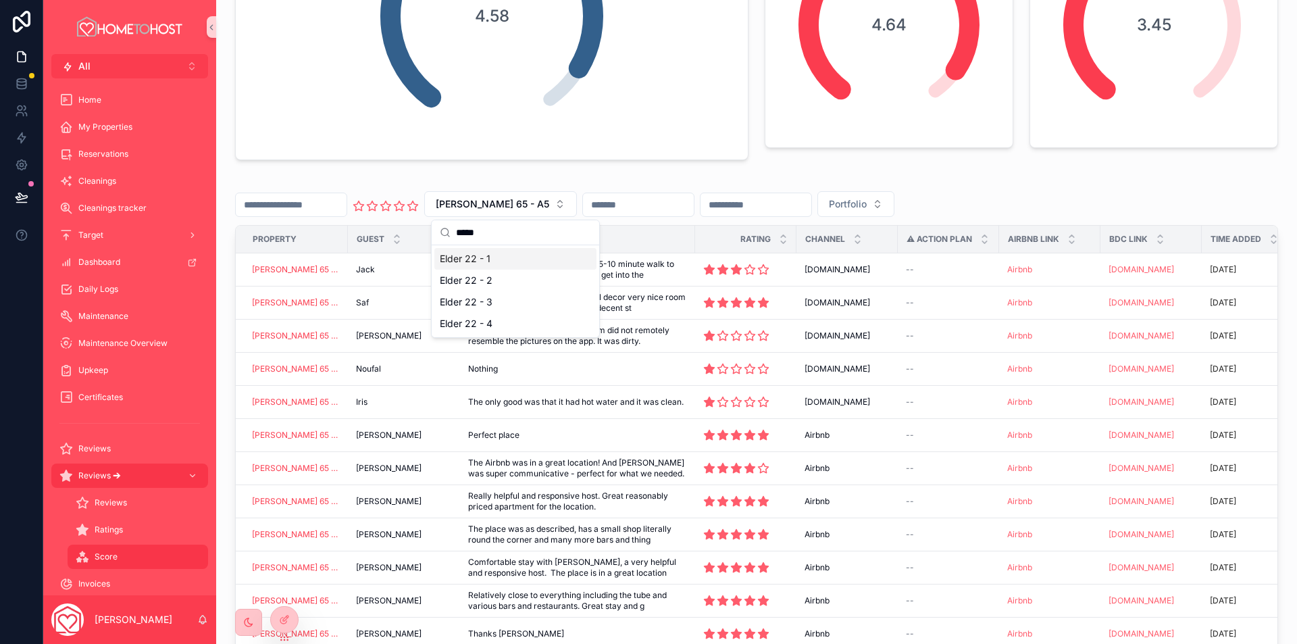
type input "*****"
click at [493, 326] on span "Elder 22 - 4" at bounding box center [466, 324] width 53 height 14
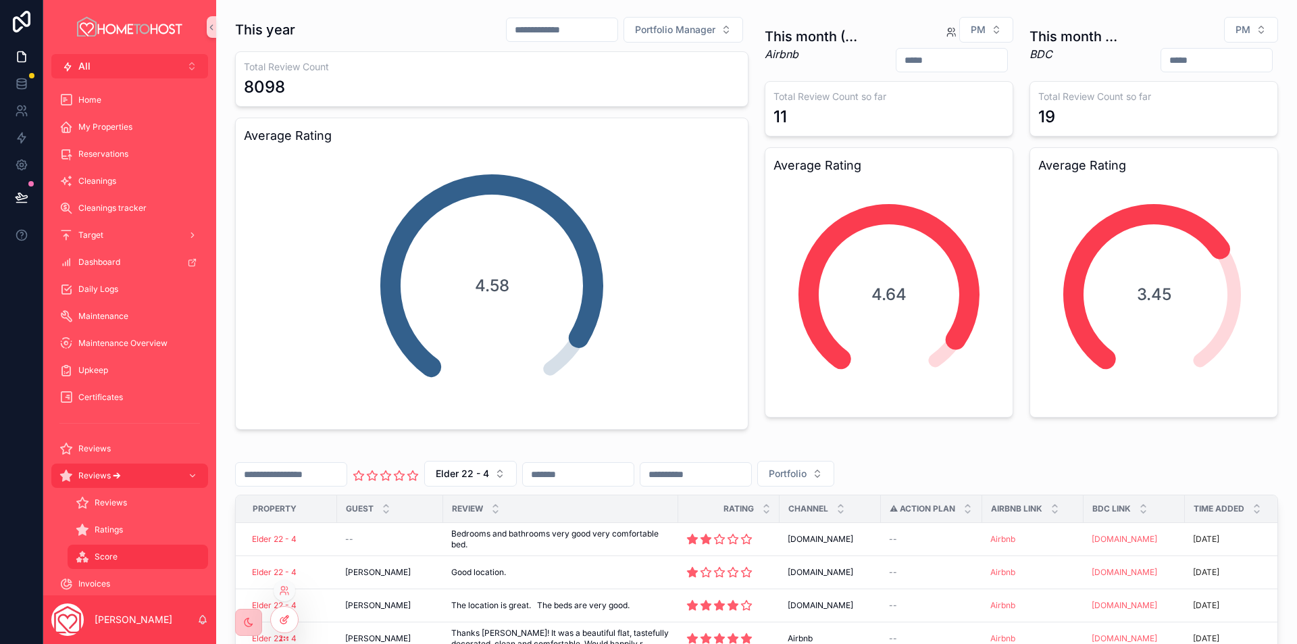
click at [278, 618] on div at bounding box center [284, 620] width 27 height 26
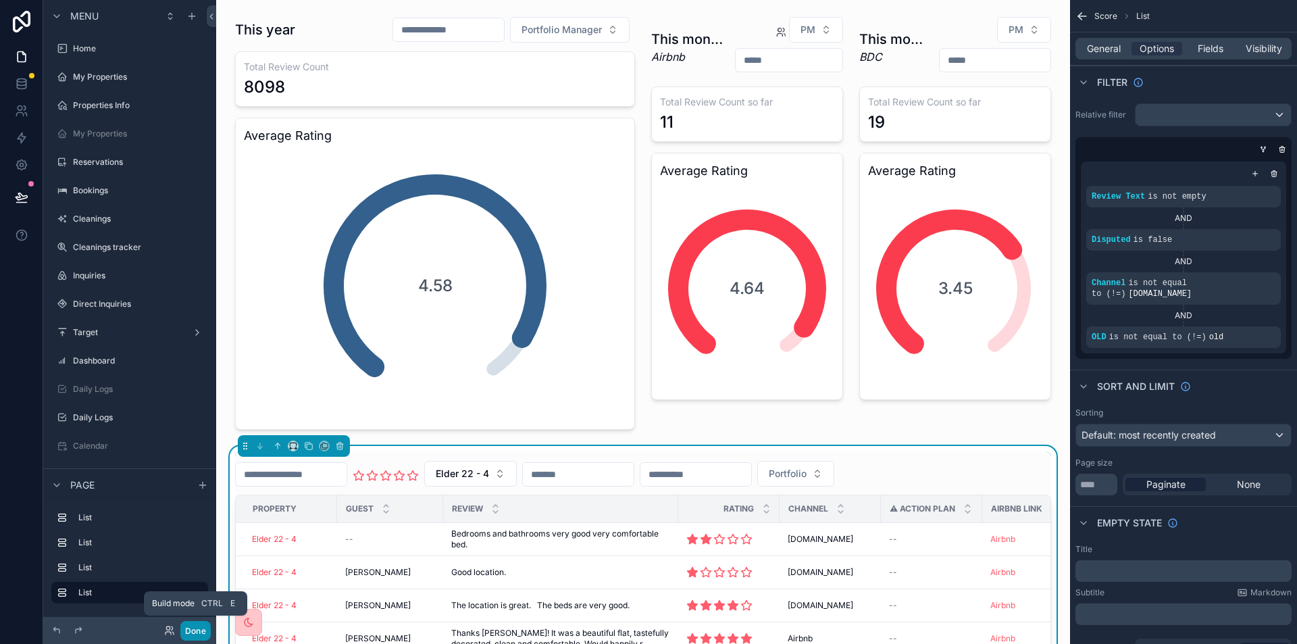
click at [193, 629] on button "Done" at bounding box center [195, 631] width 30 height 20
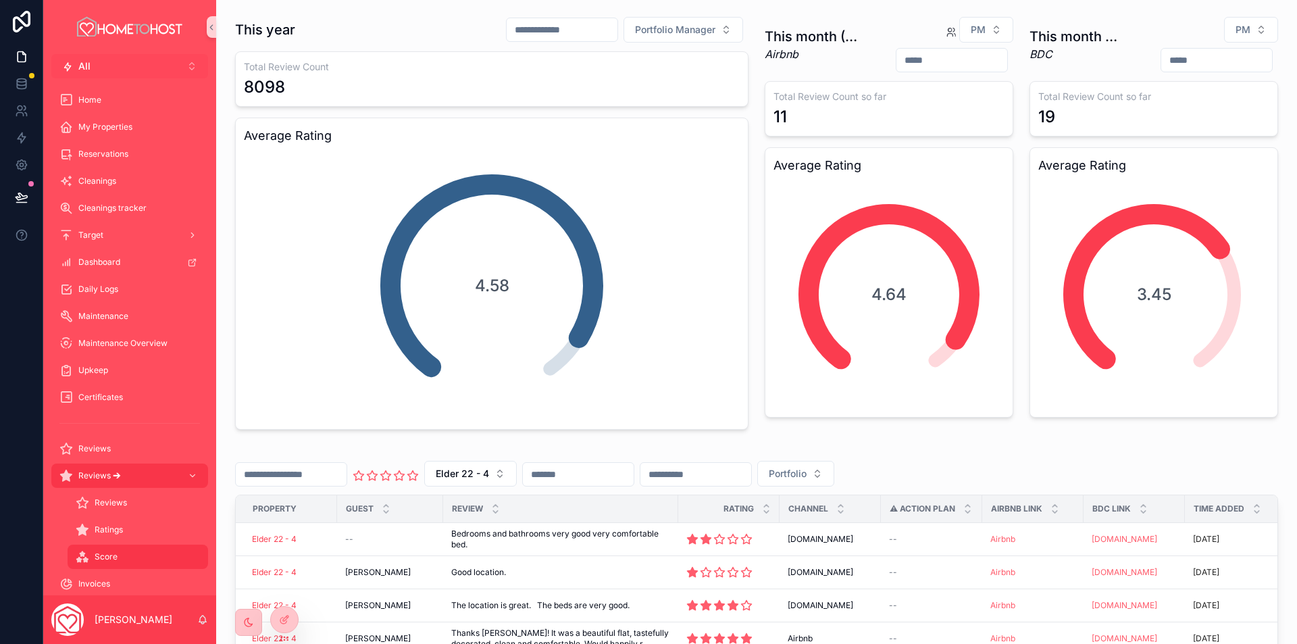
click at [137, 71] on button "All Alt 2" at bounding box center [129, 66] width 157 height 24
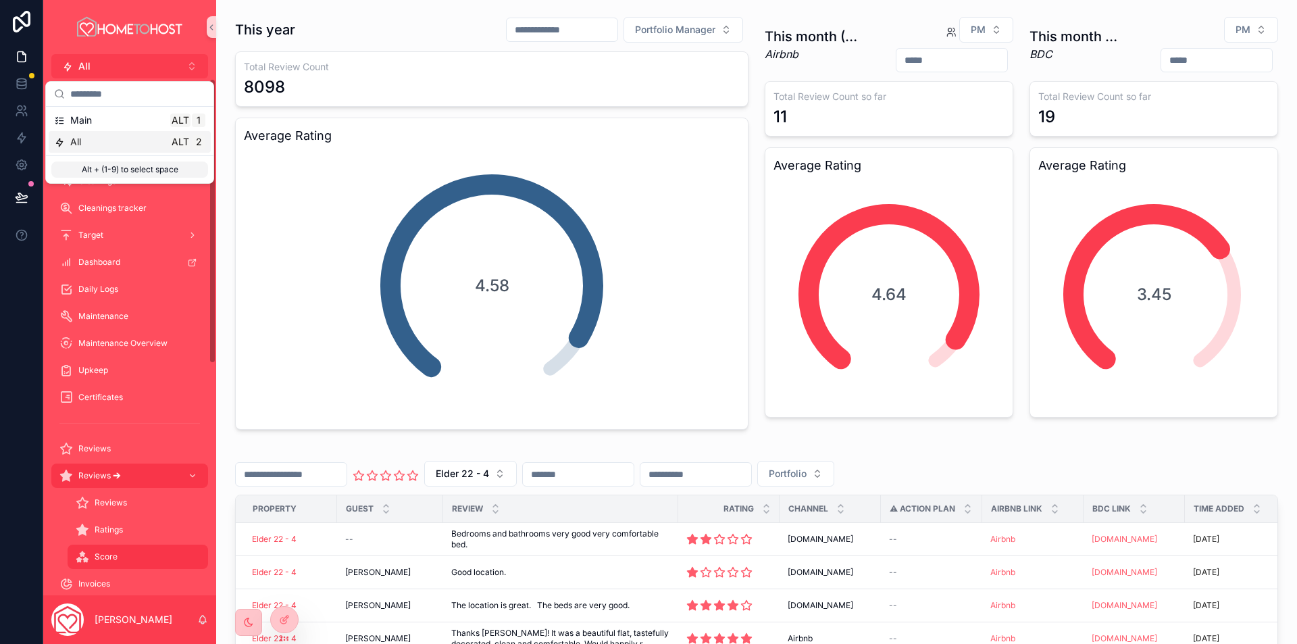
click at [122, 128] on div "Main Alt 1" at bounding box center [130, 120] width 162 height 22
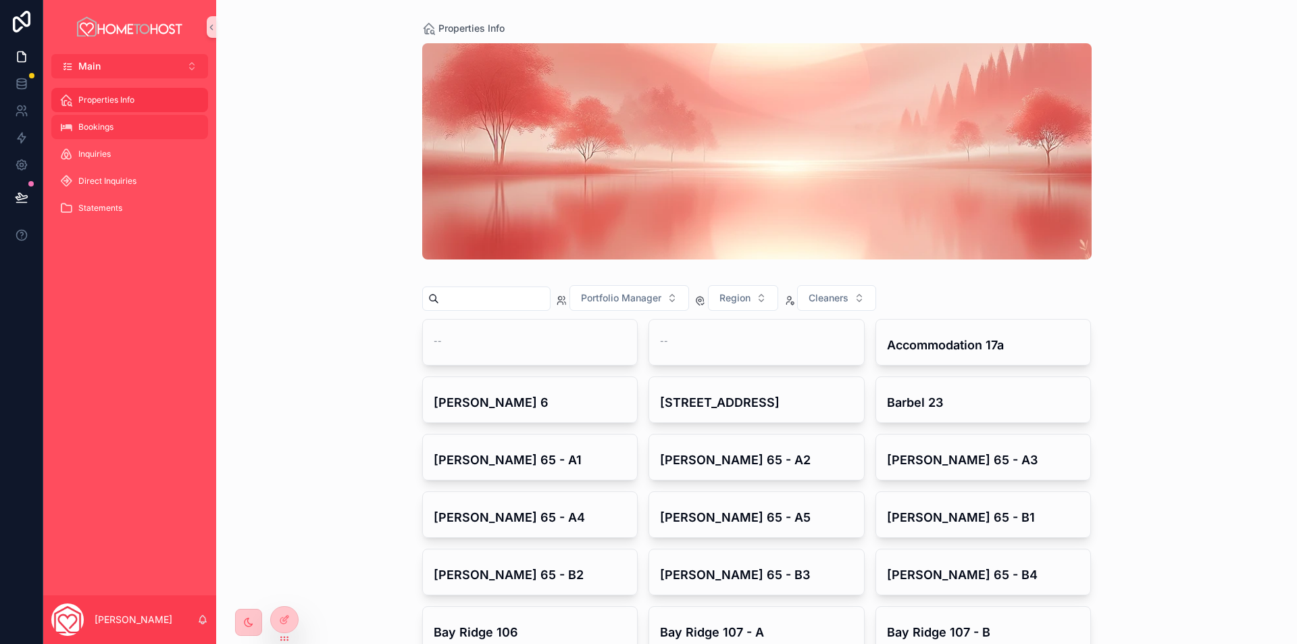
click at [121, 130] on div "Bookings" at bounding box center [129, 127] width 141 height 22
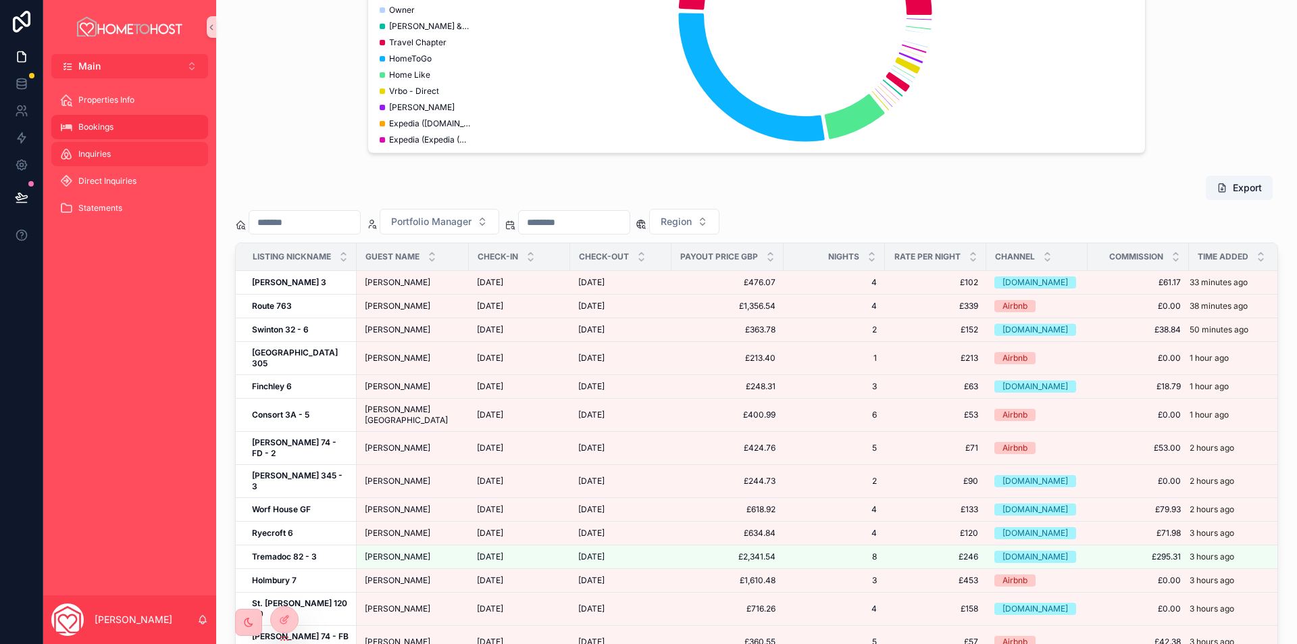
scroll to position [855, 0]
click at [120, 149] on div "Inquiries" at bounding box center [129, 154] width 141 height 22
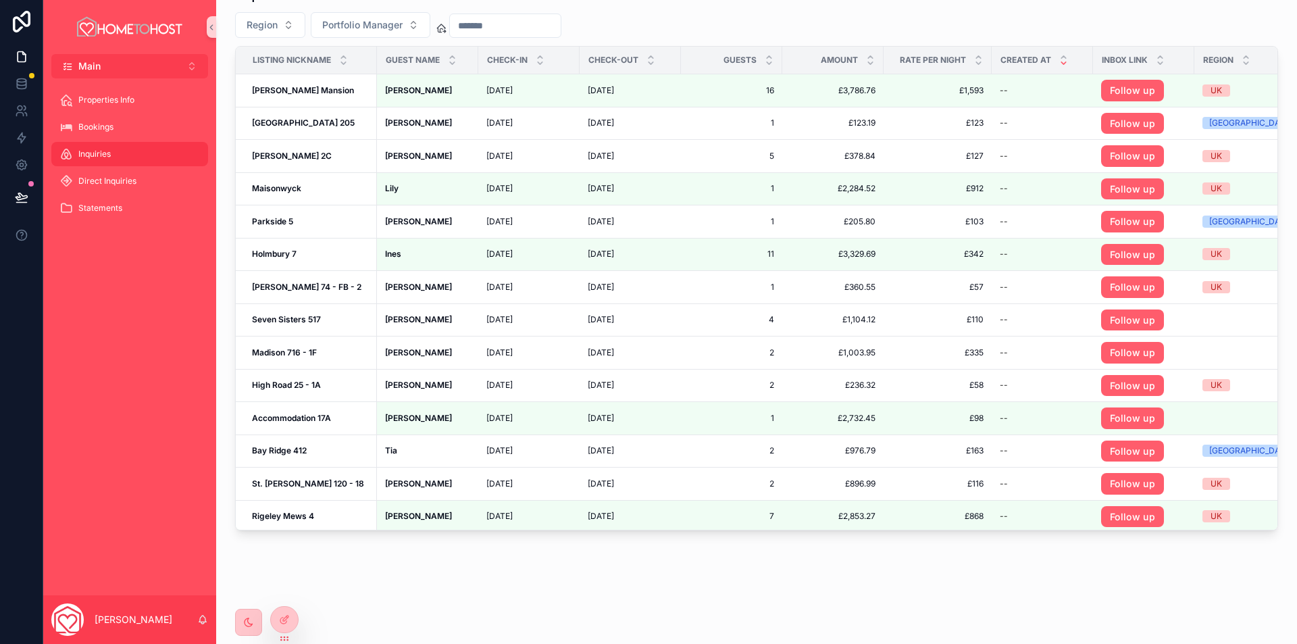
click at [520, 35] on input "scrollable content" at bounding box center [505, 25] width 111 height 19
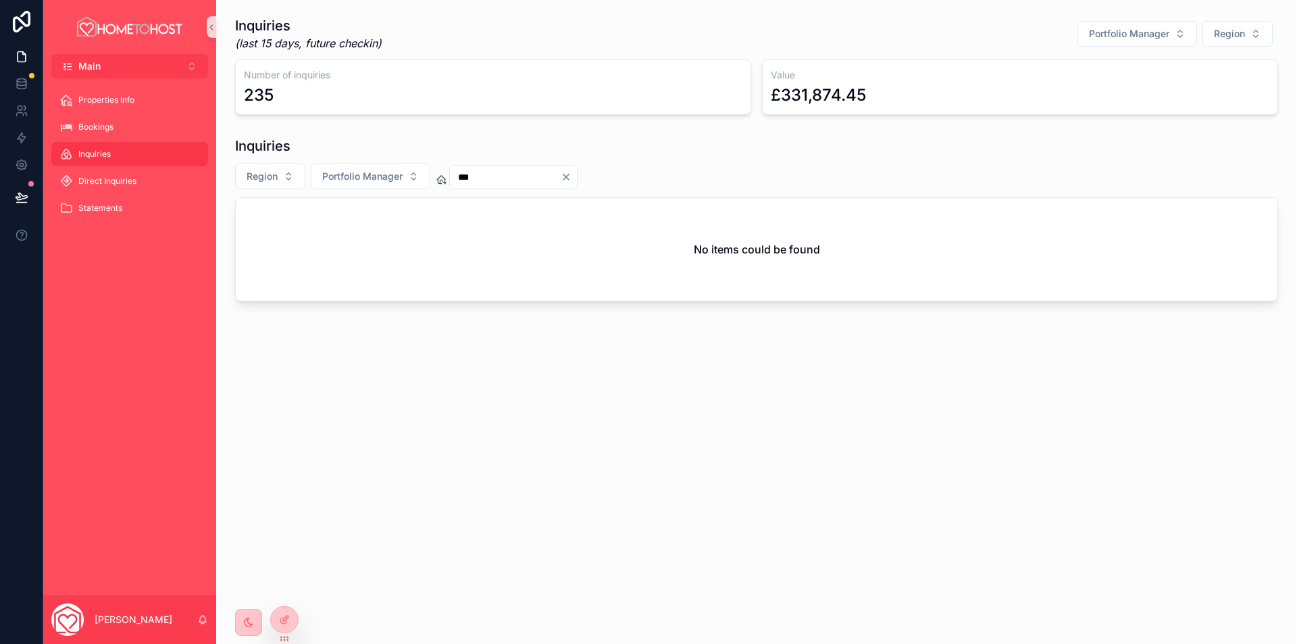
type input "***"
click at [572, 178] on icon "Clear" at bounding box center [566, 177] width 11 height 11
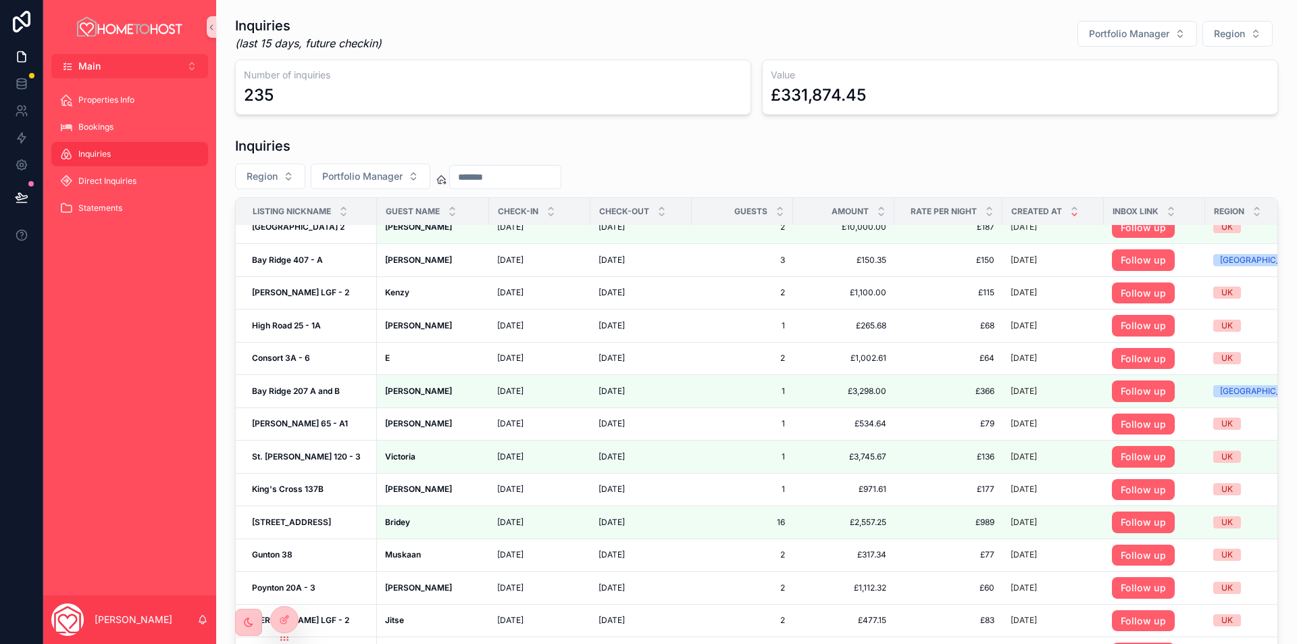
scroll to position [4496, 0]
